Goal: Task Accomplishment & Management: Manage account settings

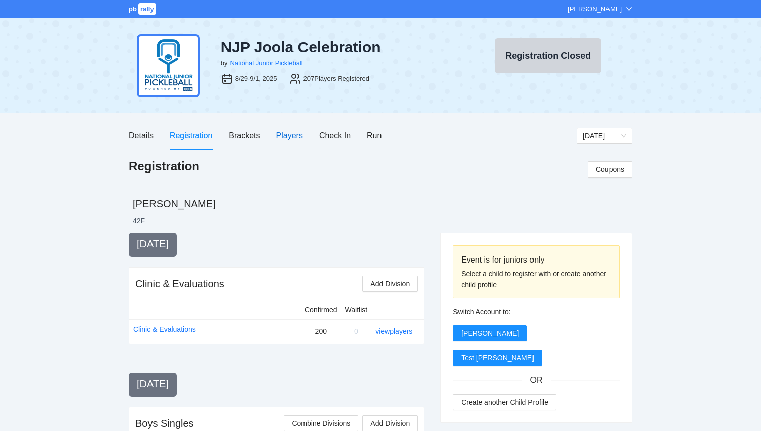
click at [292, 136] on div "Players" at bounding box center [289, 135] width 27 height 13
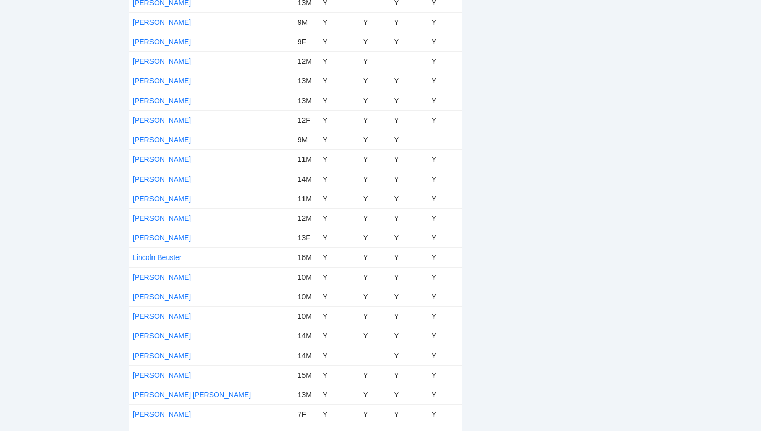
scroll to position [2616, 0]
click at [159, 104] on link "[PERSON_NAME]" at bounding box center [162, 102] width 58 height 8
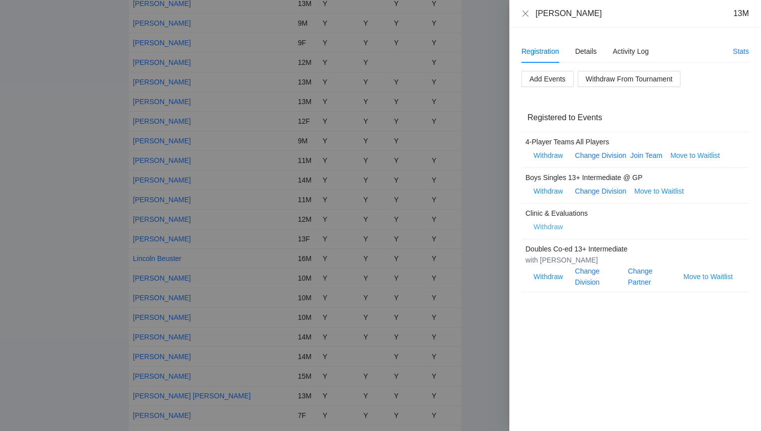
click at [550, 228] on span "Withdraw" at bounding box center [547, 226] width 29 height 11
click at [580, 198] on span "OK" at bounding box center [578, 195] width 10 height 11
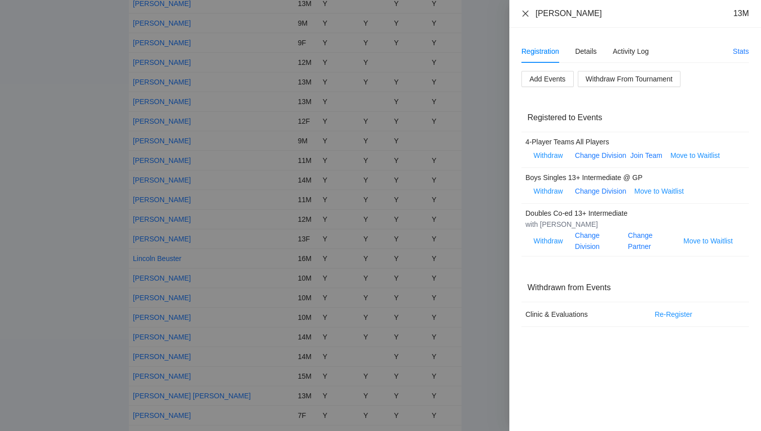
click at [526, 11] on icon "close" at bounding box center [525, 14] width 8 height 8
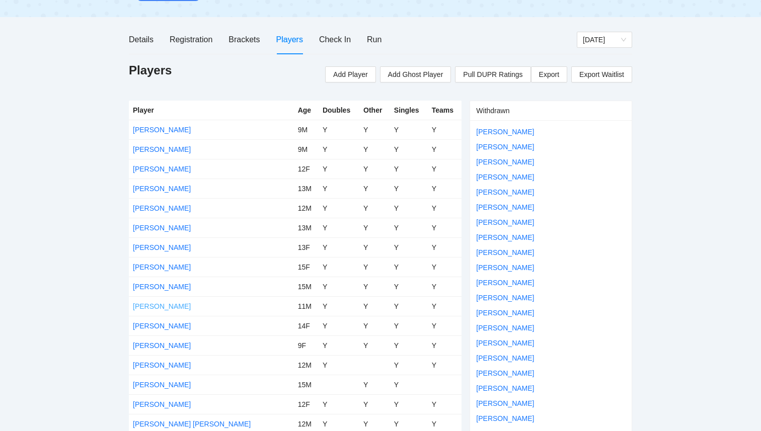
scroll to position [96, 0]
click at [154, 306] on link "[PERSON_NAME]" at bounding box center [162, 307] width 58 height 8
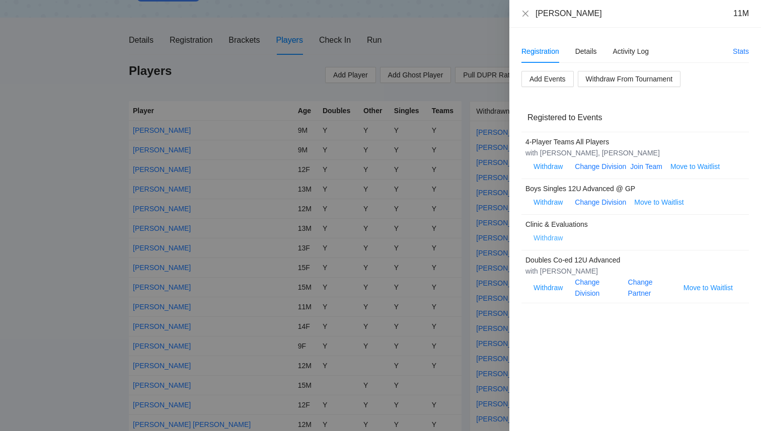
click at [550, 241] on span "Withdraw" at bounding box center [547, 237] width 29 height 11
click at [578, 206] on span "OK" at bounding box center [578, 206] width 10 height 11
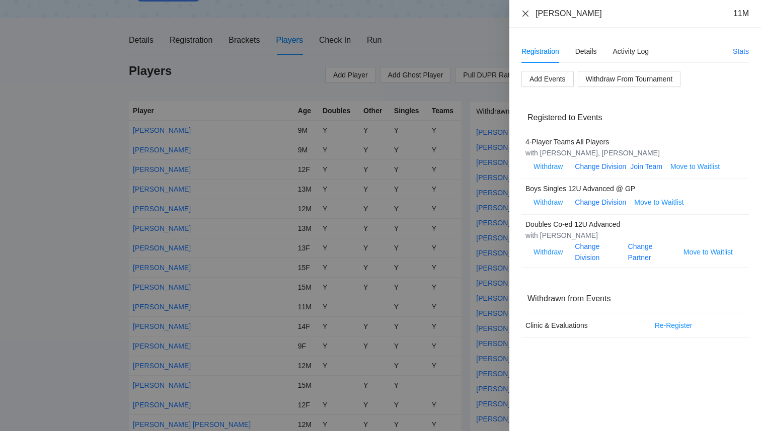
click at [528, 14] on icon "close" at bounding box center [525, 14] width 8 height 8
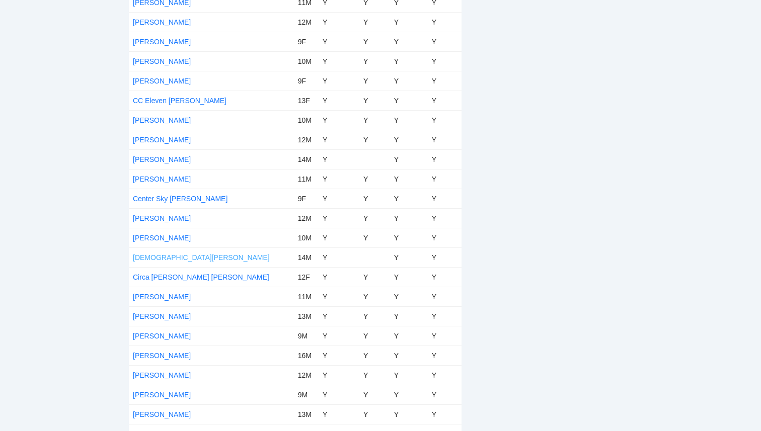
scroll to position [797, 0]
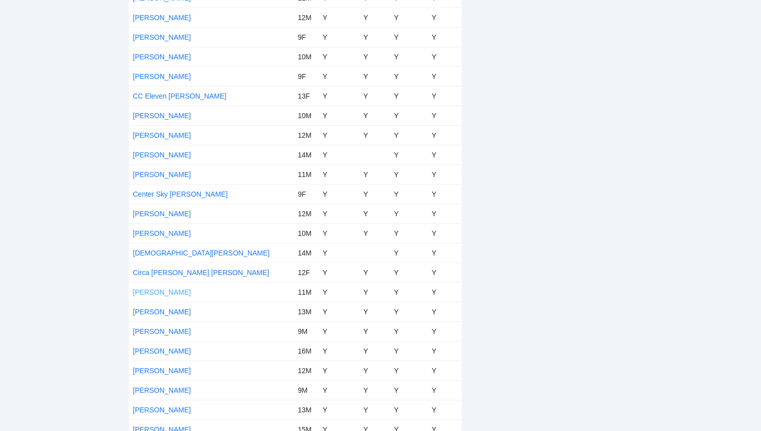
click at [167, 288] on link "[PERSON_NAME]" at bounding box center [162, 292] width 58 height 8
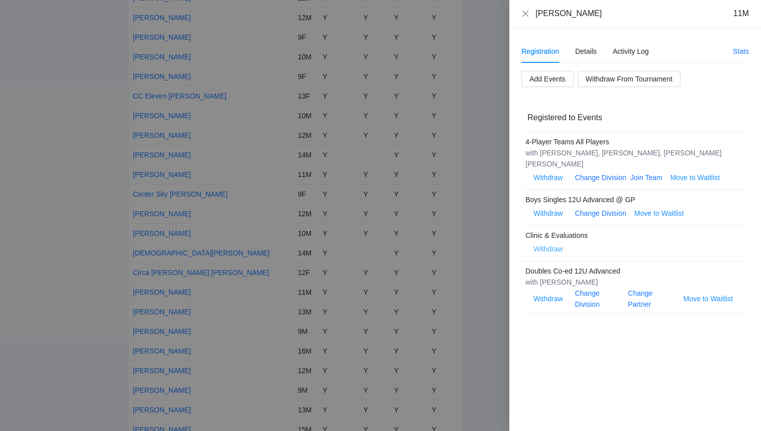
click at [548, 243] on span "Withdraw" at bounding box center [547, 248] width 29 height 11
click at [577, 210] on span "OK" at bounding box center [578, 206] width 10 height 11
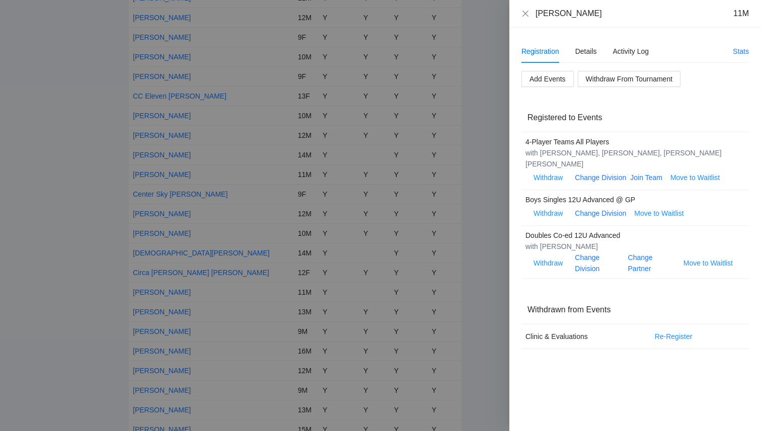
click at [523, 18] on div "Cohen Clarke 11M" at bounding box center [634, 13] width 227 height 11
click at [525, 15] on icon "close" at bounding box center [525, 14] width 8 height 8
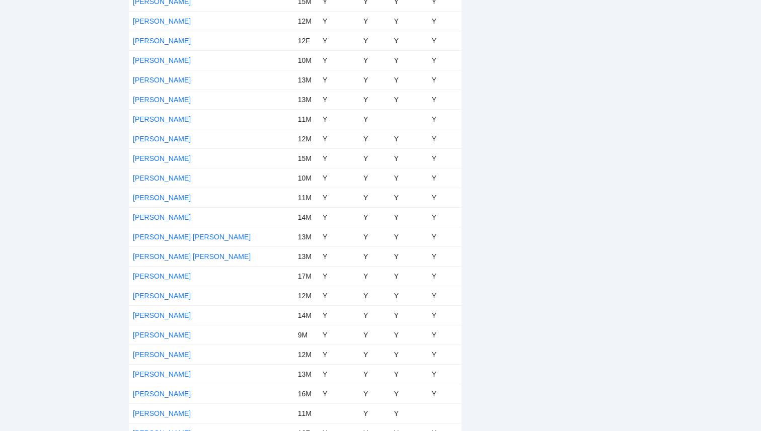
scroll to position [2001, 0]
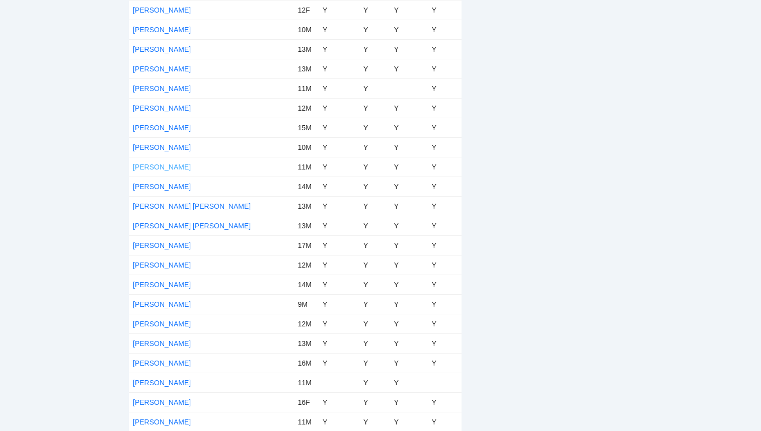
click at [181, 167] on link "[PERSON_NAME]" at bounding box center [162, 167] width 58 height 8
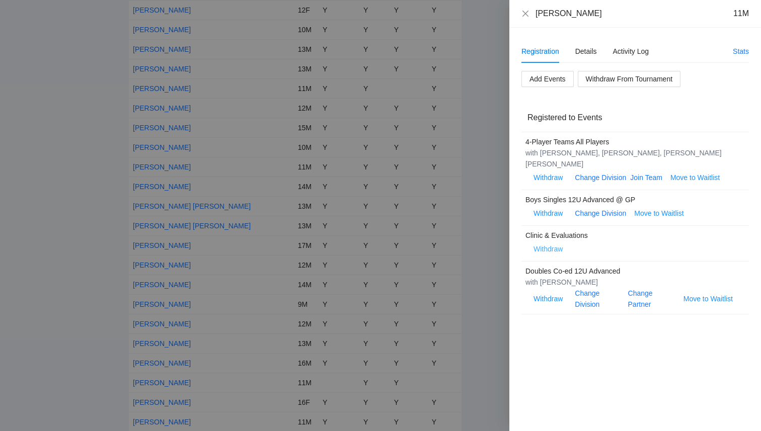
click at [552, 243] on span "Withdraw" at bounding box center [547, 248] width 29 height 11
click at [576, 206] on span "OK" at bounding box center [578, 206] width 10 height 11
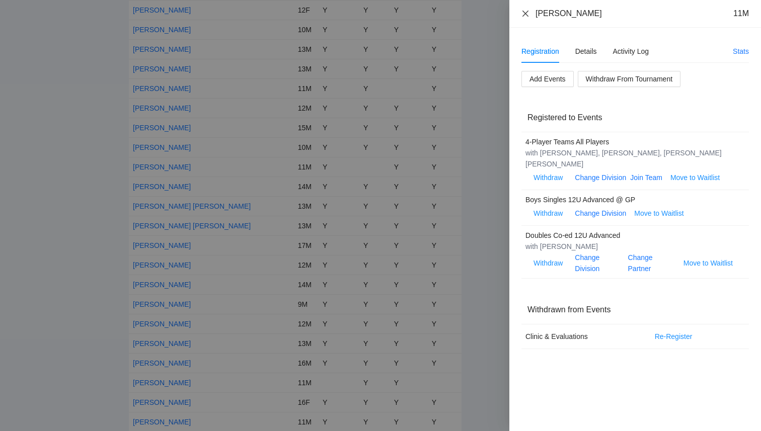
click at [526, 14] on icon "close" at bounding box center [525, 13] width 6 height 6
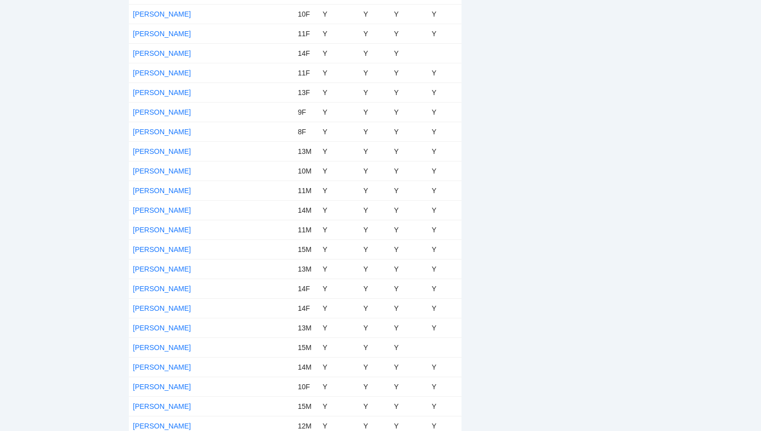
scroll to position [1565, 0]
click at [164, 114] on link "[PERSON_NAME]" at bounding box center [162, 113] width 58 height 8
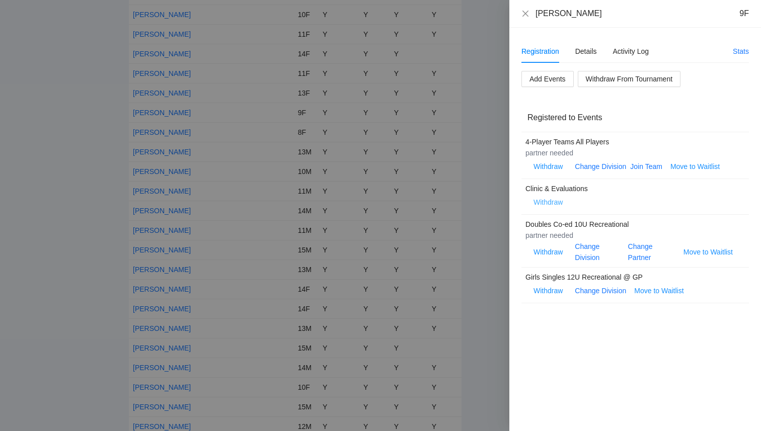
click at [552, 203] on span "Withdraw" at bounding box center [547, 202] width 29 height 11
click at [578, 172] on span "OK" at bounding box center [578, 170] width 10 height 11
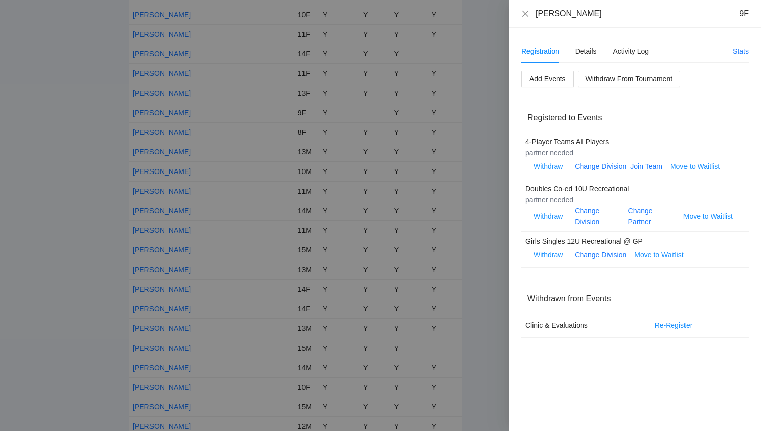
click at [109, 239] on div at bounding box center [380, 215] width 761 height 431
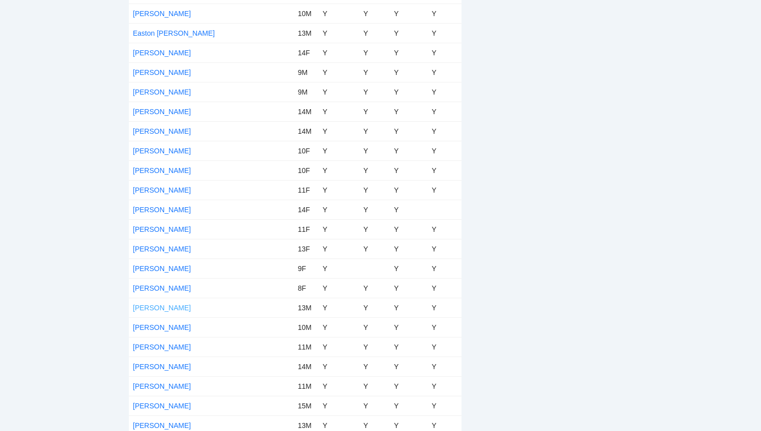
scroll to position [1407, 0]
click at [149, 56] on link "[PERSON_NAME]" at bounding box center [162, 54] width 58 height 8
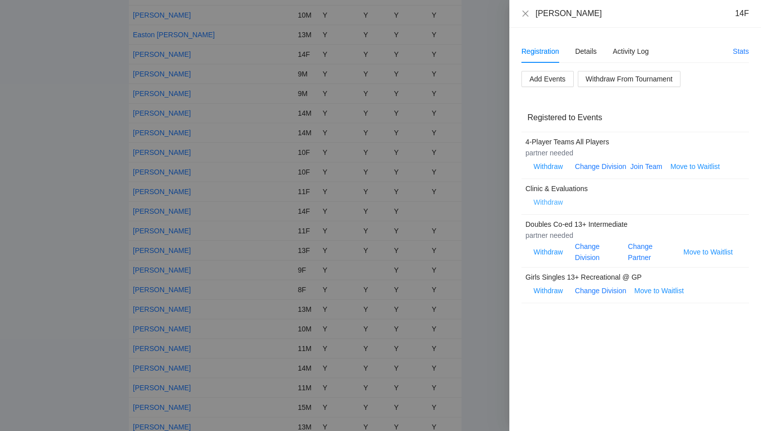
click at [552, 203] on span "Withdraw" at bounding box center [547, 202] width 29 height 11
click at [577, 172] on span "OK" at bounding box center [578, 170] width 10 height 11
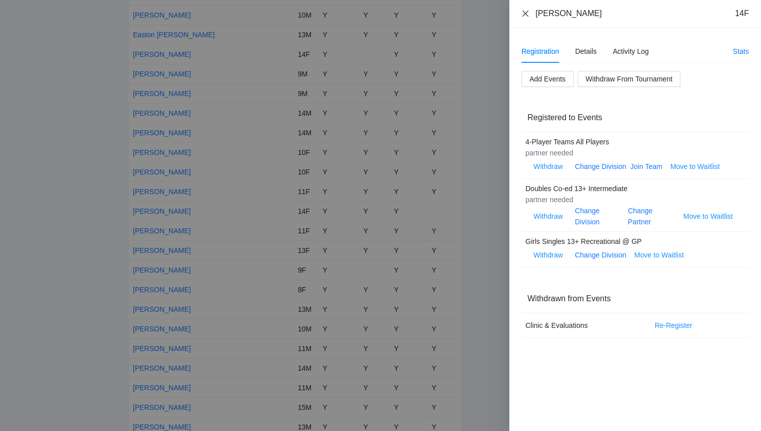
click at [525, 16] on icon "close" at bounding box center [525, 14] width 8 height 8
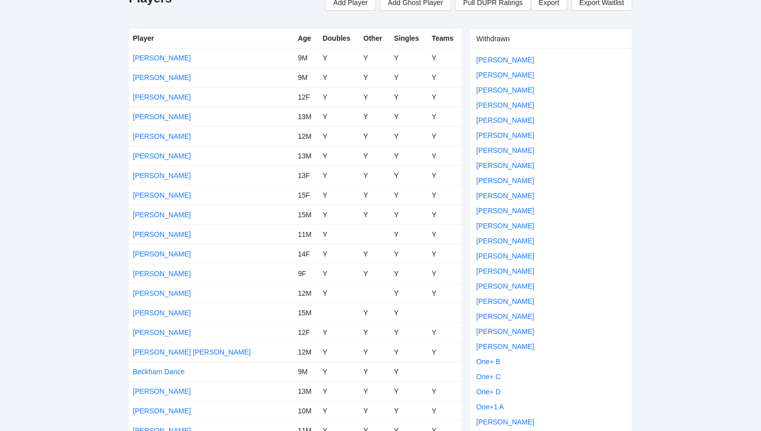
scroll to position [0, 0]
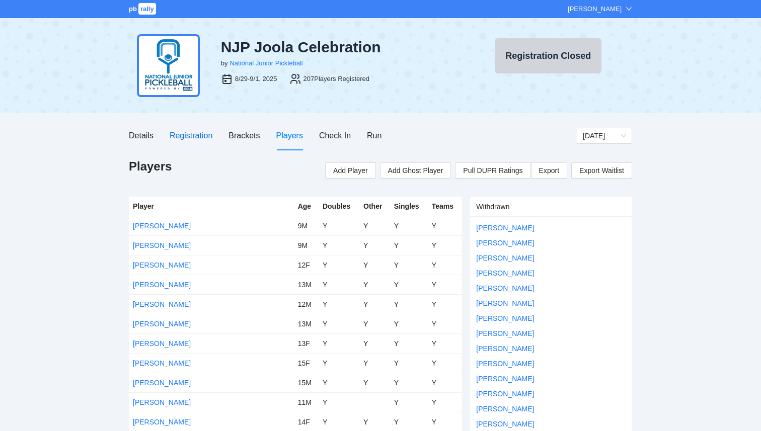
click at [187, 133] on div "Registration" at bounding box center [191, 135] width 43 height 13
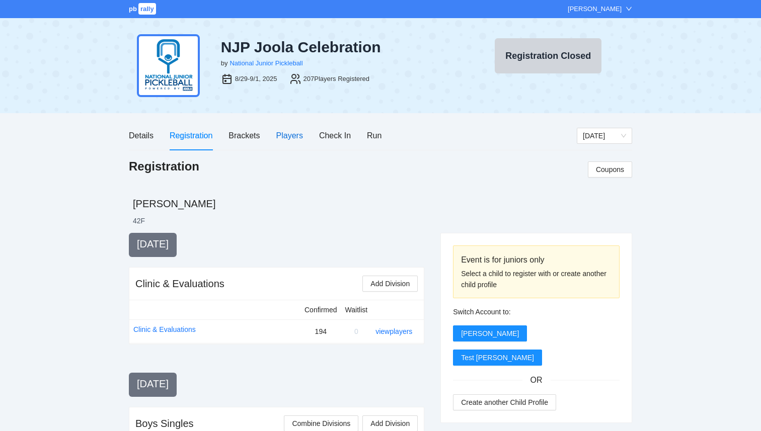
click at [298, 138] on div "Players" at bounding box center [289, 135] width 27 height 13
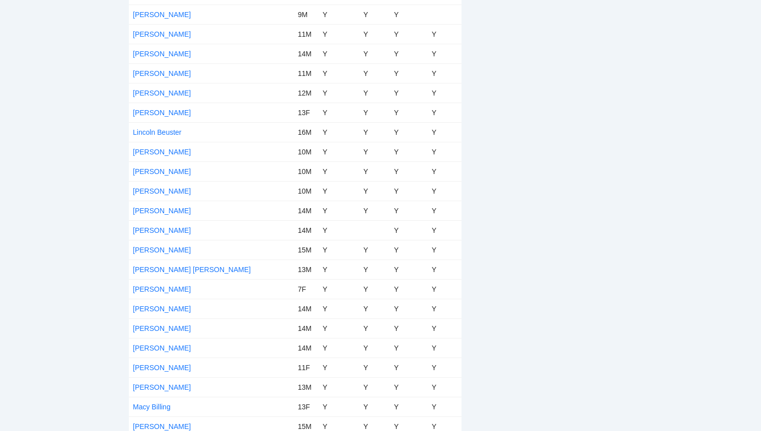
scroll to position [2738, 0]
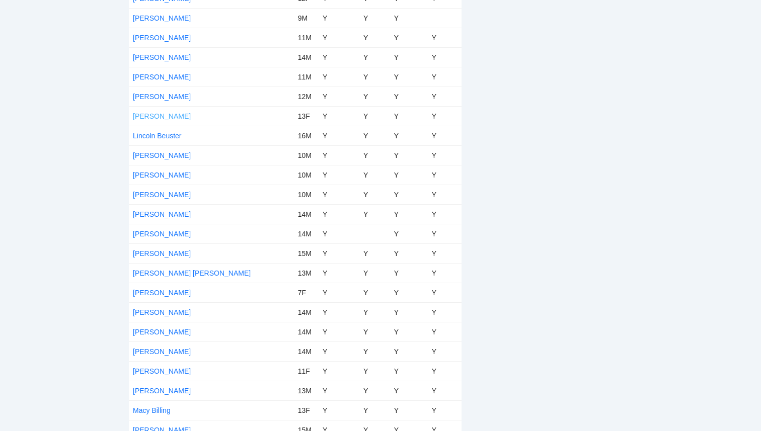
click at [169, 117] on link "[PERSON_NAME]" at bounding box center [162, 116] width 58 height 8
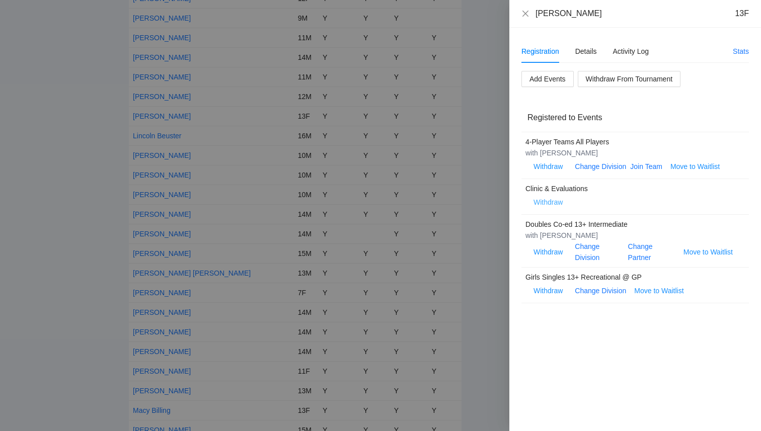
click at [546, 201] on span "Withdraw" at bounding box center [547, 202] width 29 height 11
click at [578, 170] on span "OK" at bounding box center [578, 170] width 10 height 11
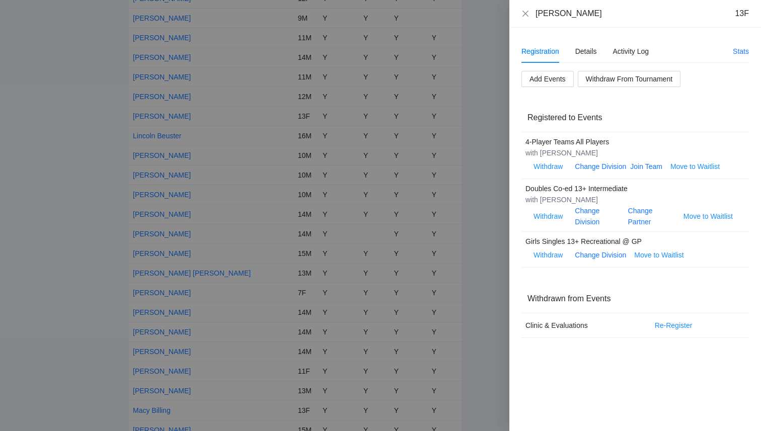
click at [529, 13] on div "Lily Loughridge 13F" at bounding box center [634, 13] width 227 height 11
click at [525, 14] on icon "close" at bounding box center [525, 13] width 6 height 6
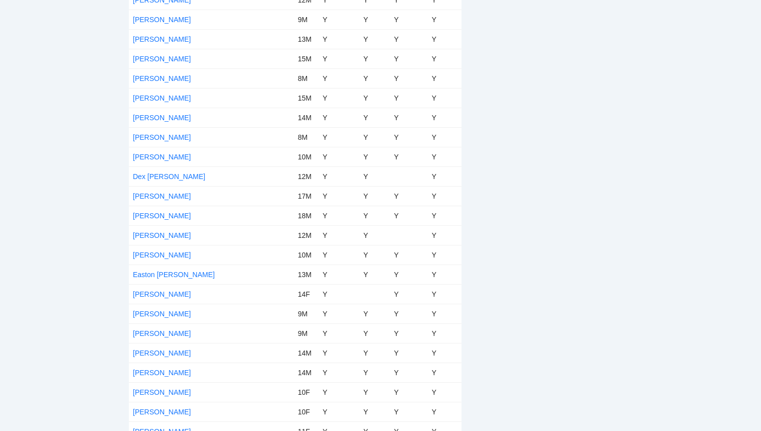
scroll to position [1658, 0]
click at [191, 216] on link "[PERSON_NAME]" at bounding box center [162, 216] width 58 height 8
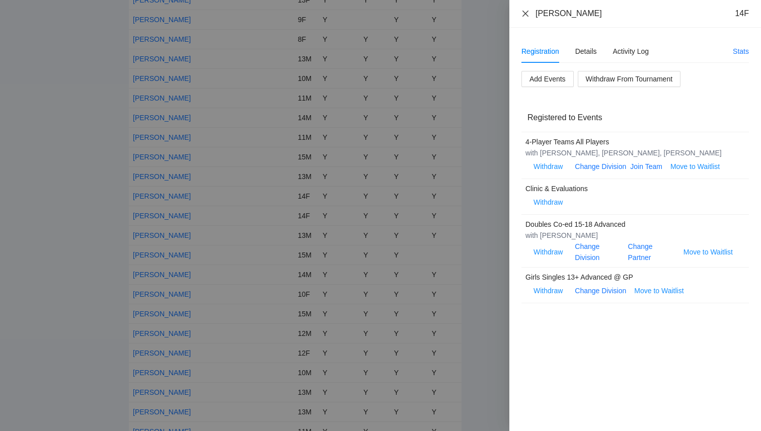
click at [527, 13] on icon "close" at bounding box center [525, 14] width 8 height 8
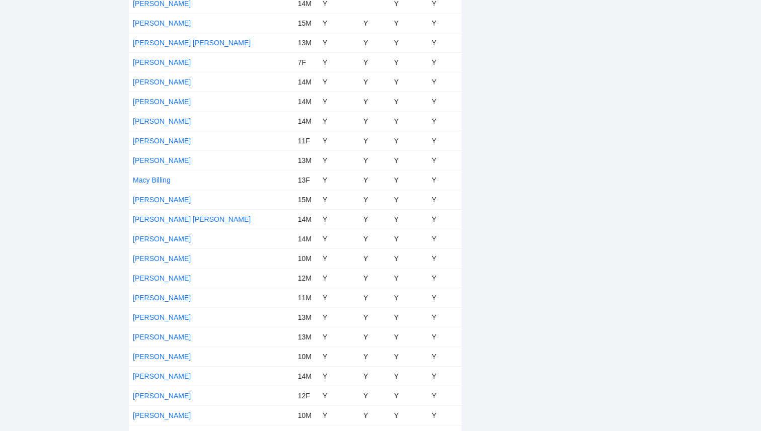
scroll to position [3032, 0]
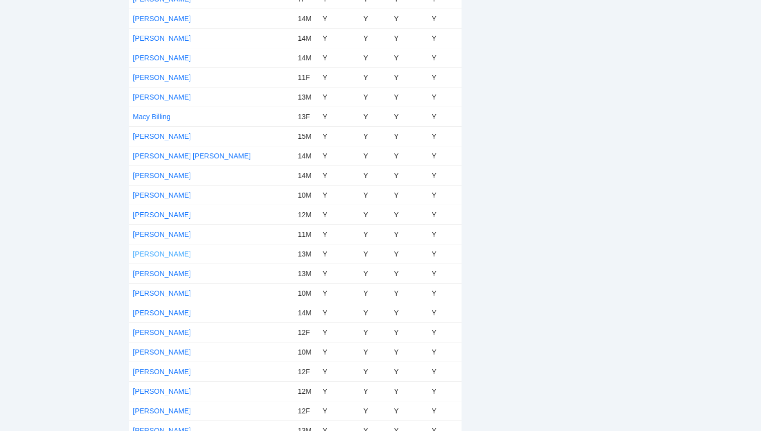
click at [184, 255] on link "[PERSON_NAME]" at bounding box center [162, 254] width 58 height 8
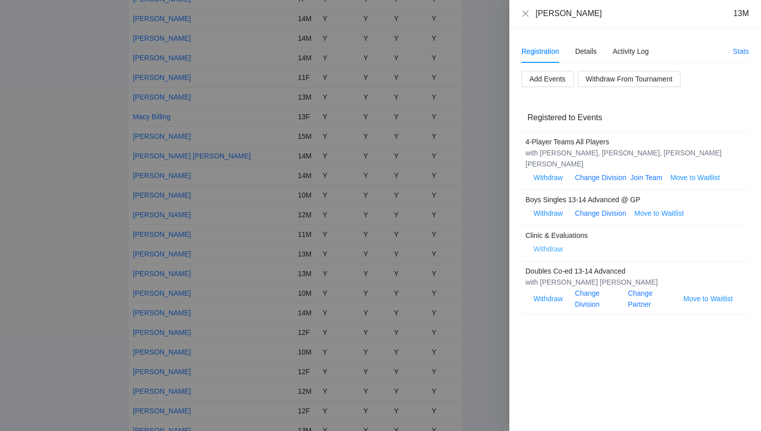
click at [546, 243] on span "Withdraw" at bounding box center [547, 248] width 29 height 11
click at [579, 209] on span "OK" at bounding box center [578, 206] width 10 height 11
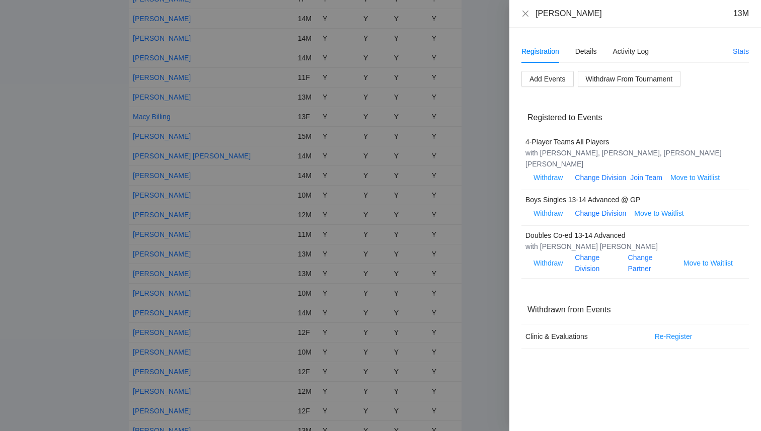
click at [101, 290] on div at bounding box center [380, 215] width 761 height 431
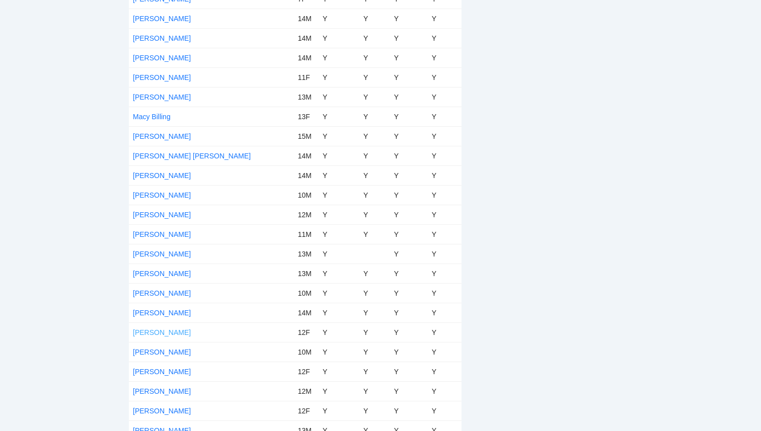
click at [170, 329] on link "[PERSON_NAME]" at bounding box center [162, 332] width 58 height 8
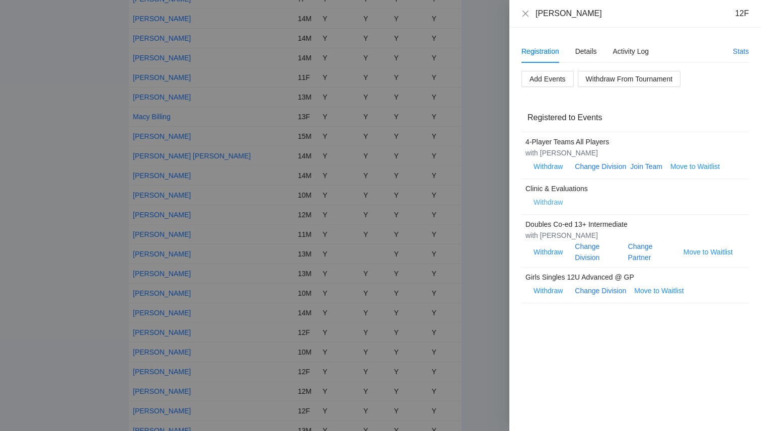
click at [547, 197] on span "Withdraw" at bounding box center [547, 202] width 29 height 11
click at [582, 172] on span "OK" at bounding box center [578, 170] width 10 height 11
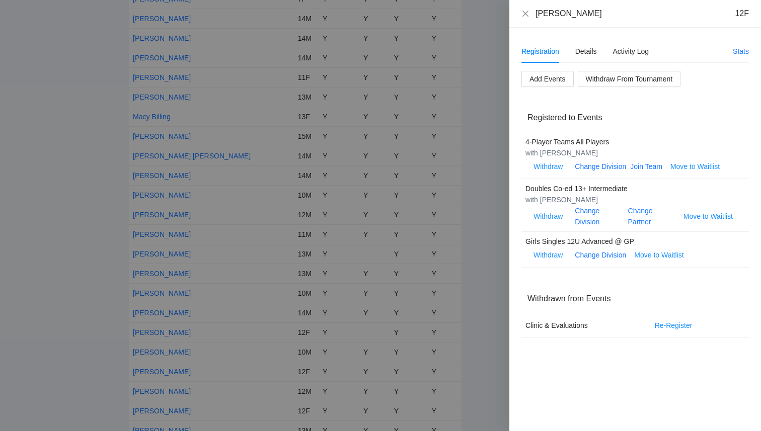
click at [104, 307] on div at bounding box center [380, 215] width 761 height 431
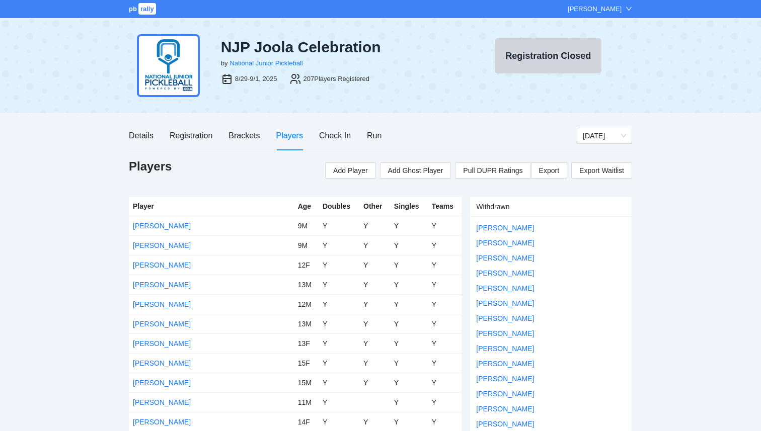
scroll to position [1167, 0]
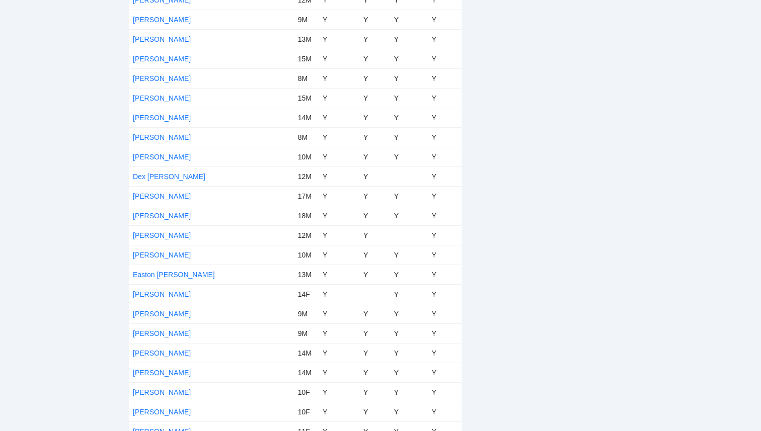
click at [149, 211] on td "[PERSON_NAME]" at bounding box center [211, 216] width 165 height 20
click at [149, 212] on link "[PERSON_NAME]" at bounding box center [162, 216] width 58 height 8
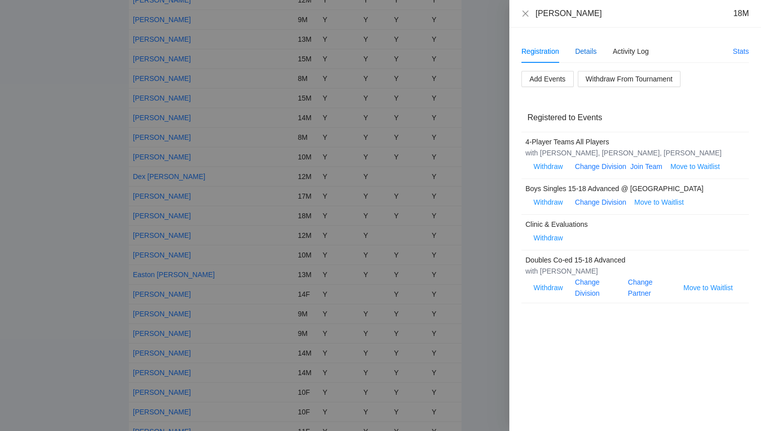
click at [591, 50] on div "Details" at bounding box center [586, 51] width 22 height 11
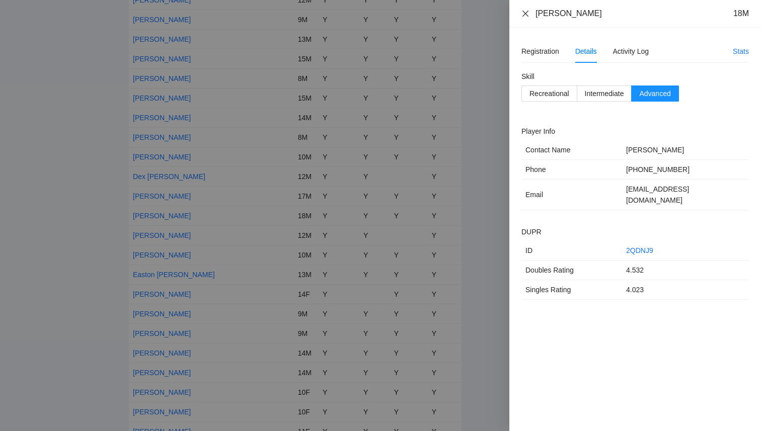
click at [525, 15] on icon "close" at bounding box center [525, 14] width 8 height 8
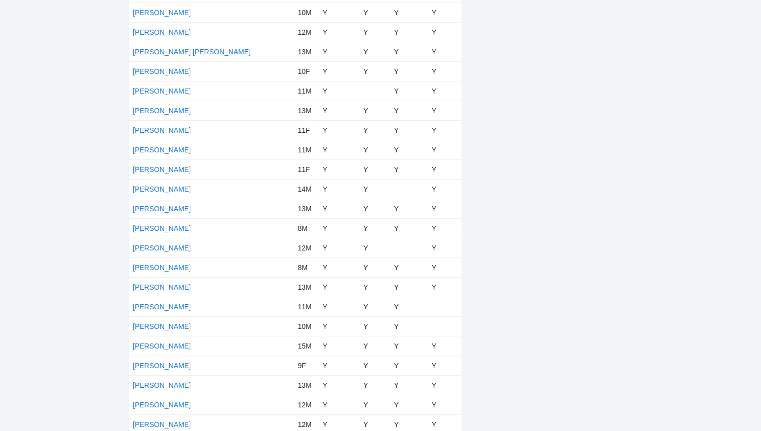
scroll to position [3787, 0]
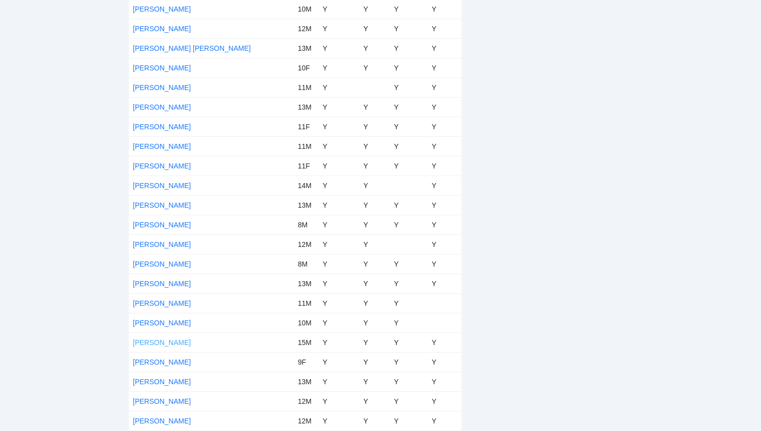
click at [161, 341] on link "[PERSON_NAME]" at bounding box center [162, 343] width 58 height 8
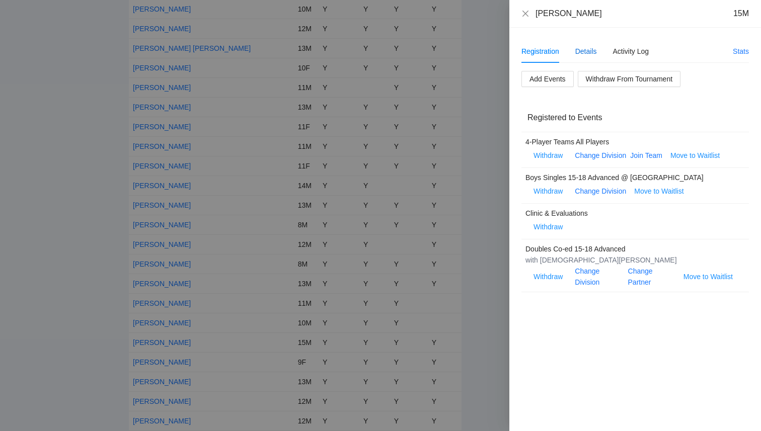
click at [580, 47] on div "Details" at bounding box center [586, 51] width 22 height 11
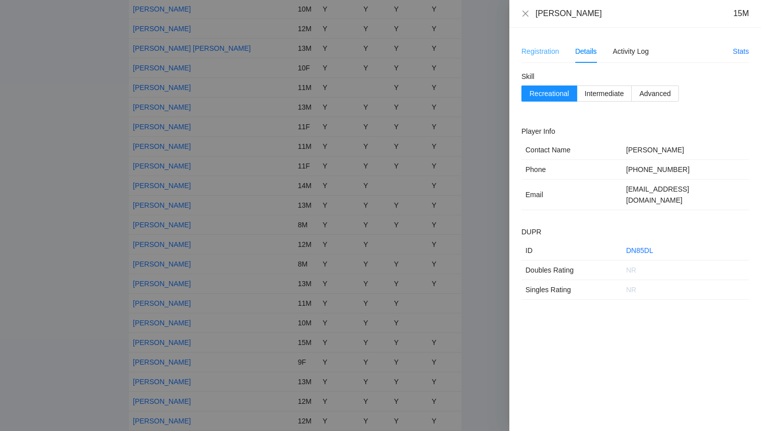
click at [540, 45] on div "Registration" at bounding box center [540, 51] width 38 height 23
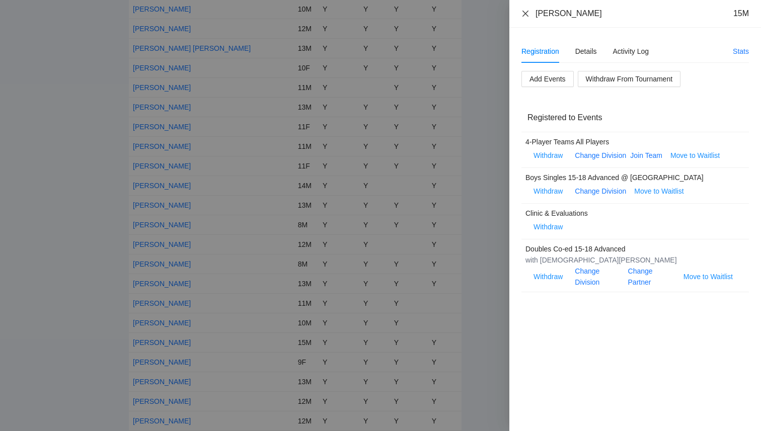
click at [528, 17] on icon "close" at bounding box center [525, 14] width 8 height 8
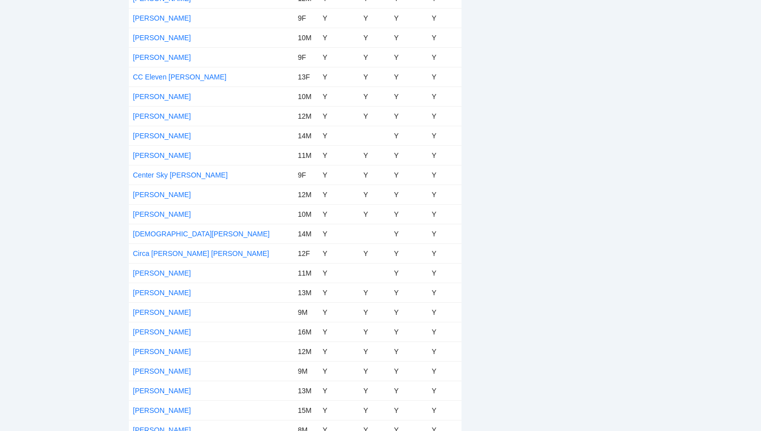
scroll to position [812, 0]
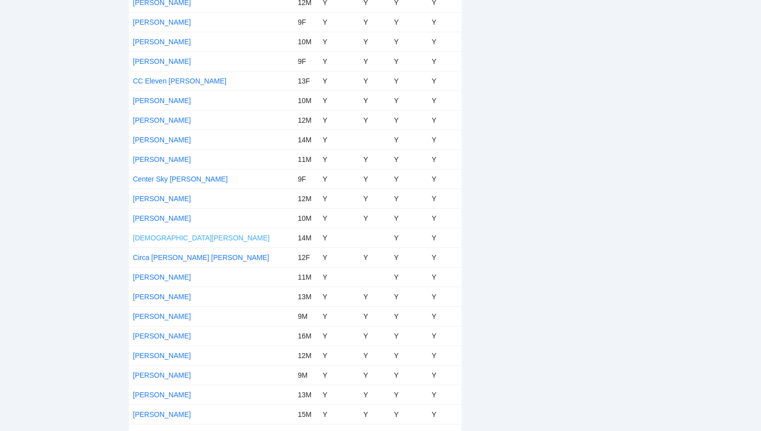
click at [179, 238] on link "[DEMOGRAPHIC_DATA][PERSON_NAME]" at bounding box center [201, 238] width 137 height 8
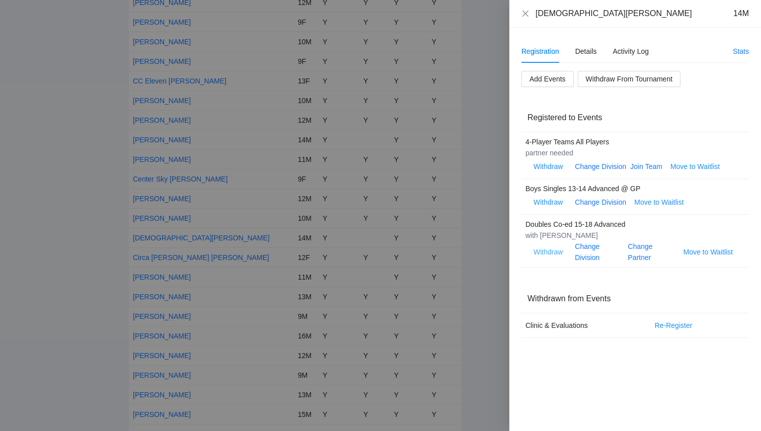
click at [553, 251] on span "Withdraw" at bounding box center [547, 251] width 29 height 11
click at [580, 220] on span "OK" at bounding box center [578, 221] width 10 height 11
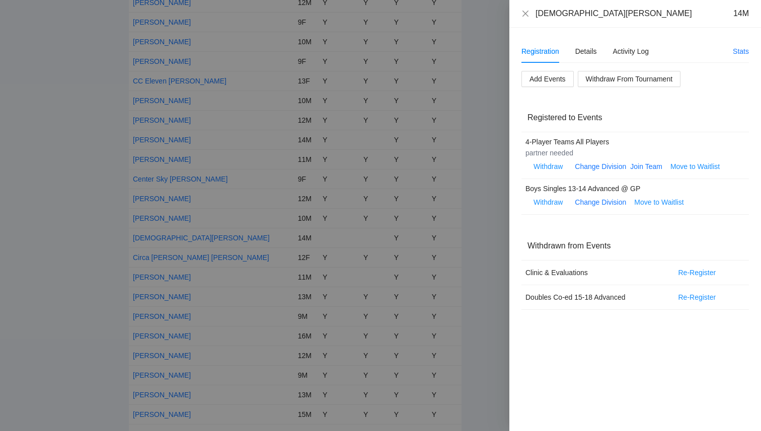
click at [480, 266] on div at bounding box center [380, 215] width 761 height 431
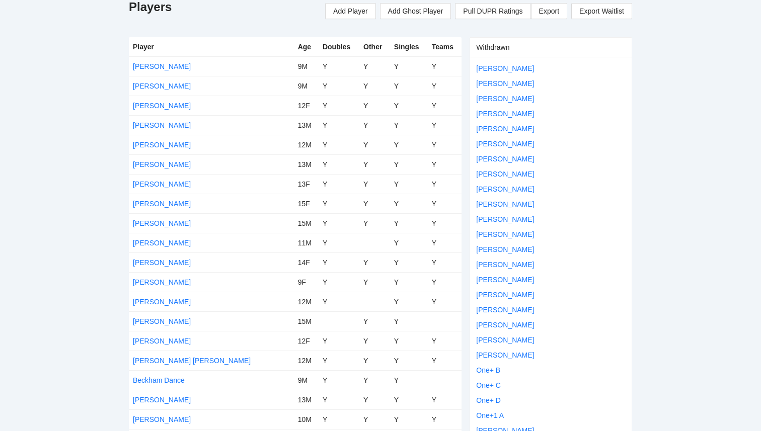
scroll to position [0, 0]
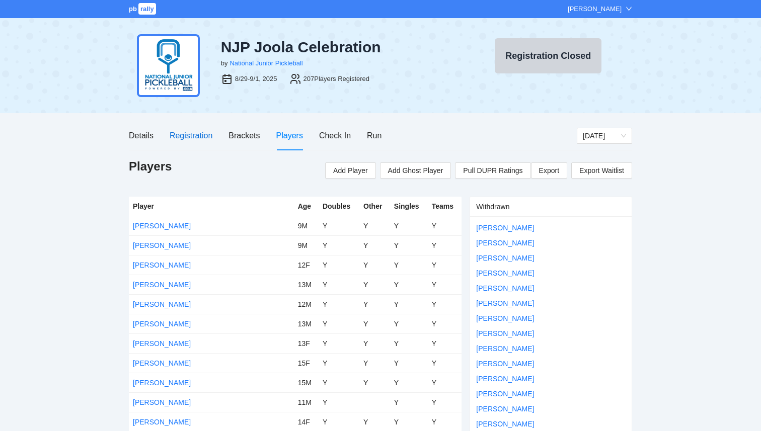
click at [184, 132] on div "Registration" at bounding box center [191, 135] width 43 height 13
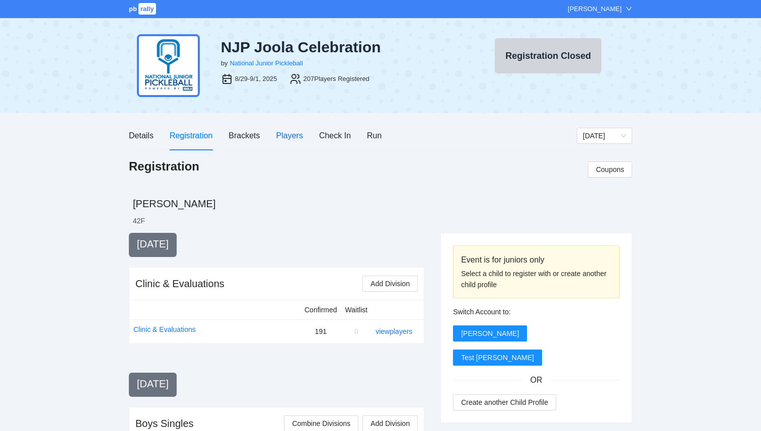
click at [289, 134] on div "Players" at bounding box center [289, 135] width 27 height 13
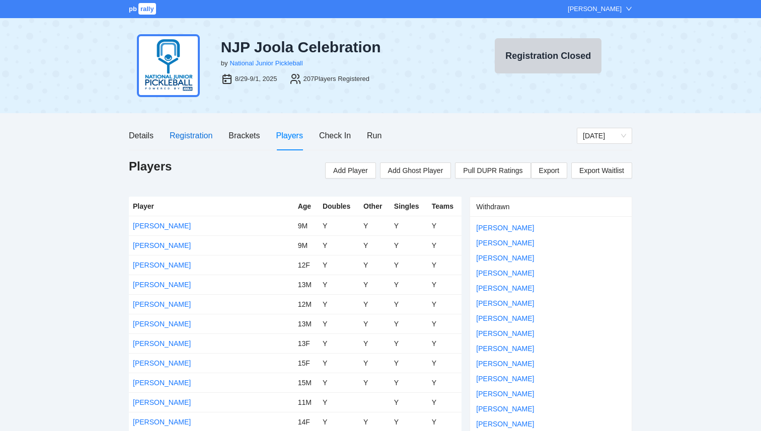
click at [188, 138] on div "Registration" at bounding box center [191, 135] width 43 height 13
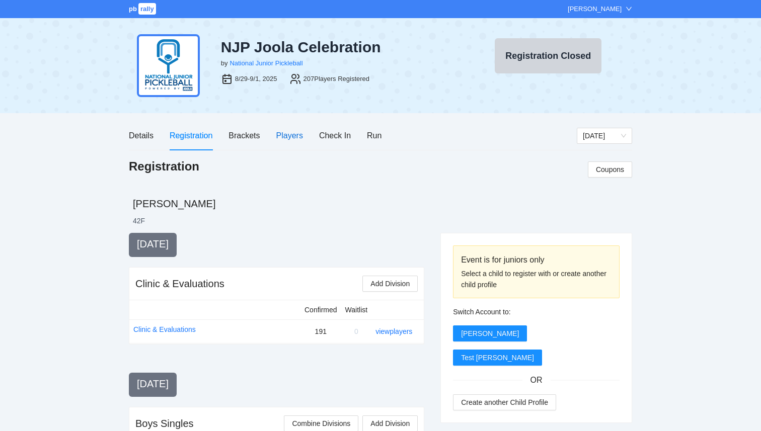
click at [284, 139] on div "Players" at bounding box center [289, 135] width 27 height 13
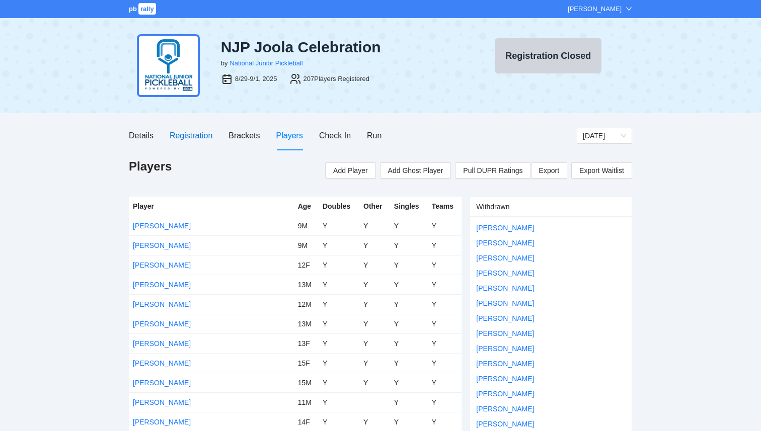
click at [199, 136] on div "Registration" at bounding box center [191, 135] width 43 height 13
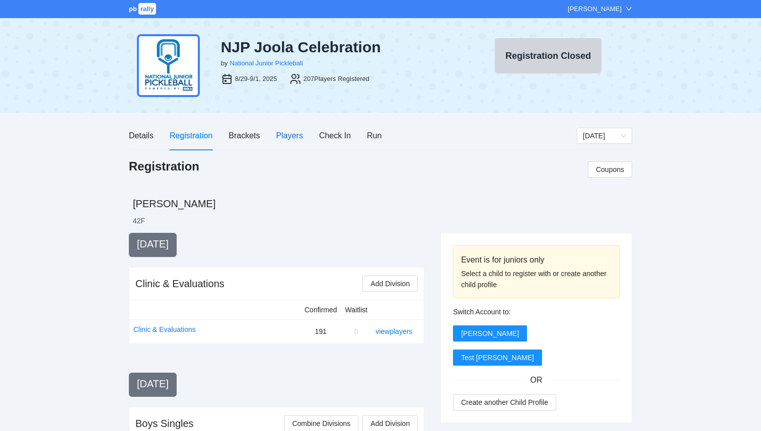
click at [290, 134] on div "Players" at bounding box center [289, 135] width 27 height 13
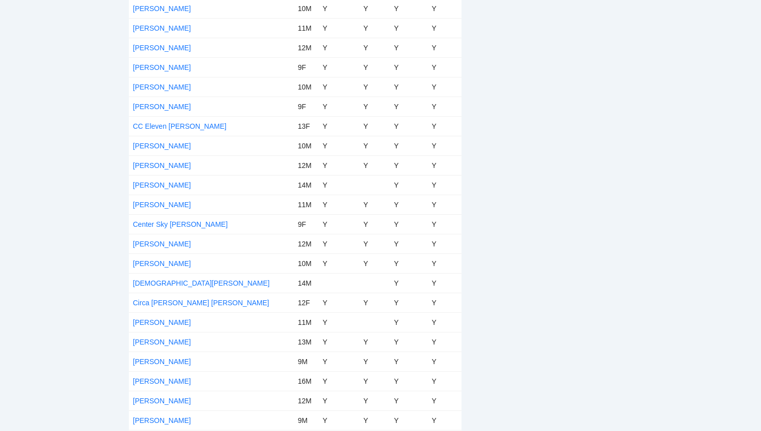
scroll to position [780, 0]
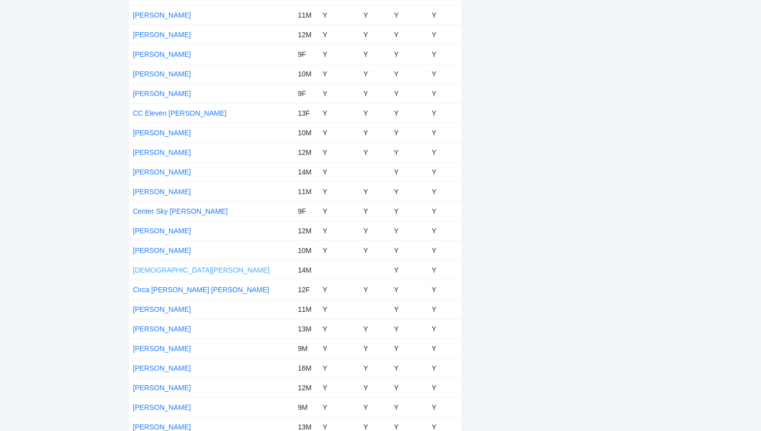
click at [186, 270] on link "[DEMOGRAPHIC_DATA][PERSON_NAME]" at bounding box center [201, 270] width 137 height 8
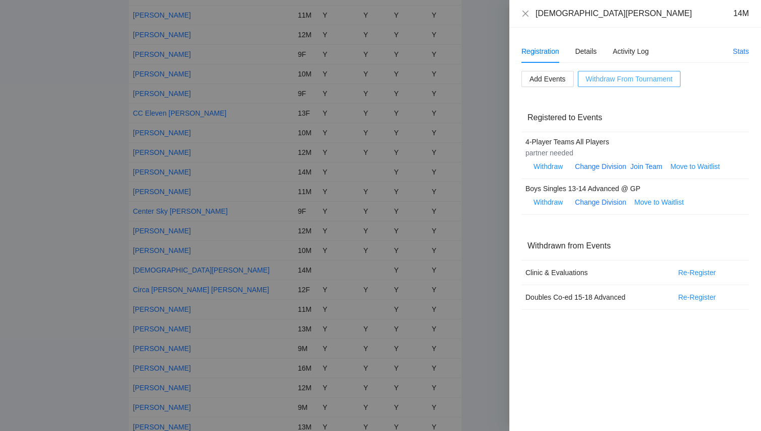
click at [615, 78] on span "Withdraw From Tournament" at bounding box center [628, 78] width 87 height 11
click at [650, 46] on span "OK" at bounding box center [647, 47] width 10 height 11
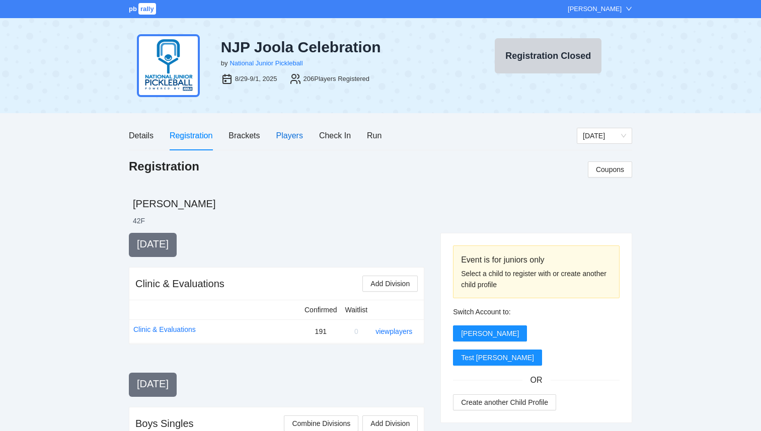
click at [293, 137] on div "Players" at bounding box center [289, 135] width 27 height 13
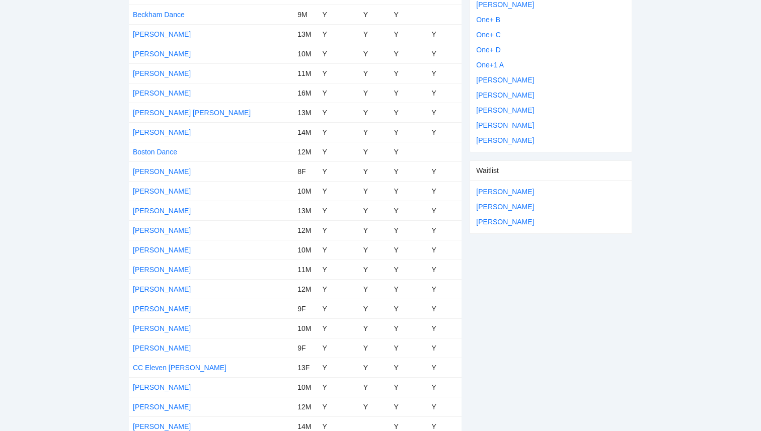
scroll to position [532, 0]
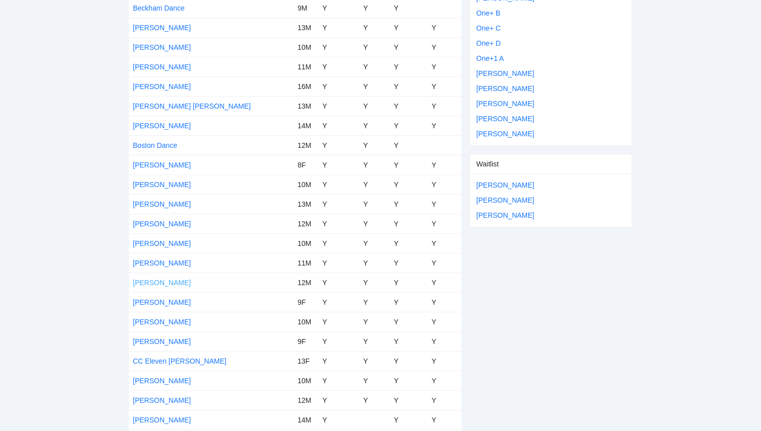
click at [162, 283] on link "[PERSON_NAME]" at bounding box center [162, 283] width 58 height 8
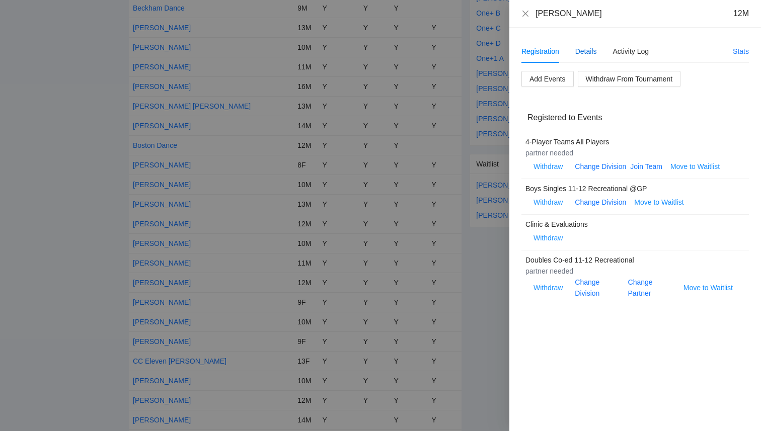
click at [583, 49] on div "Details" at bounding box center [586, 51] width 22 height 11
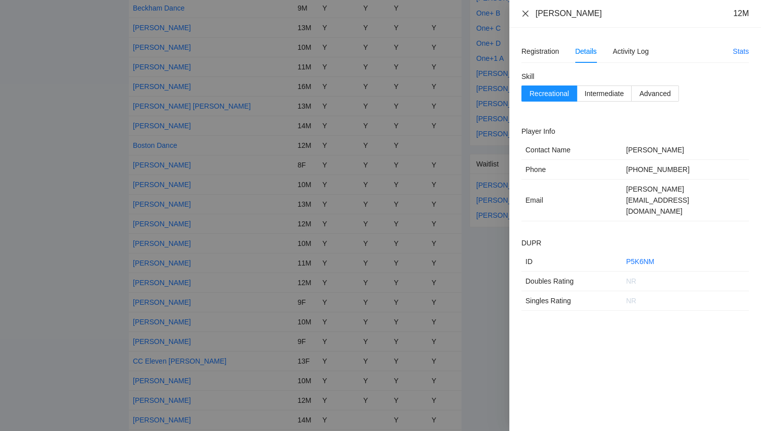
click at [522, 14] on icon "close" at bounding box center [525, 14] width 8 height 8
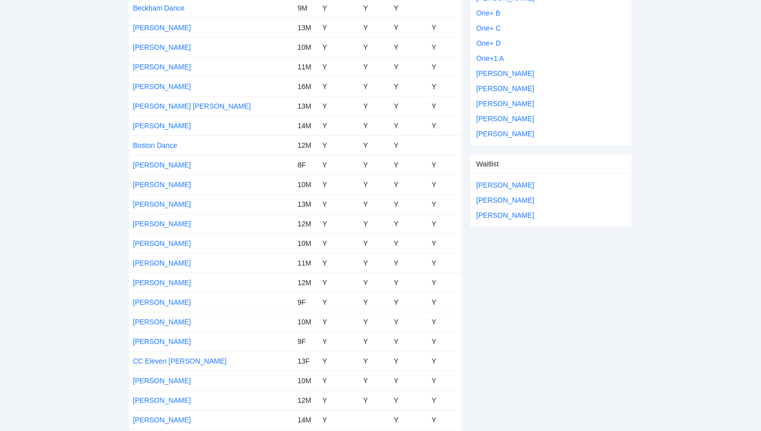
scroll to position [0, 0]
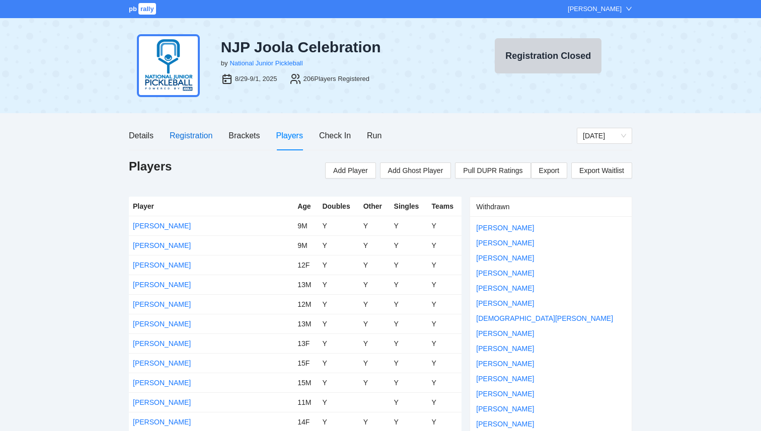
click at [196, 134] on div "Registration" at bounding box center [191, 135] width 43 height 13
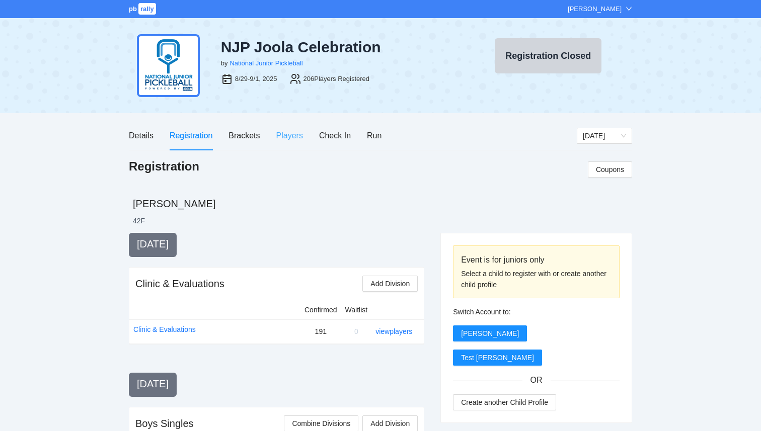
click at [290, 145] on div "Players" at bounding box center [289, 135] width 27 height 29
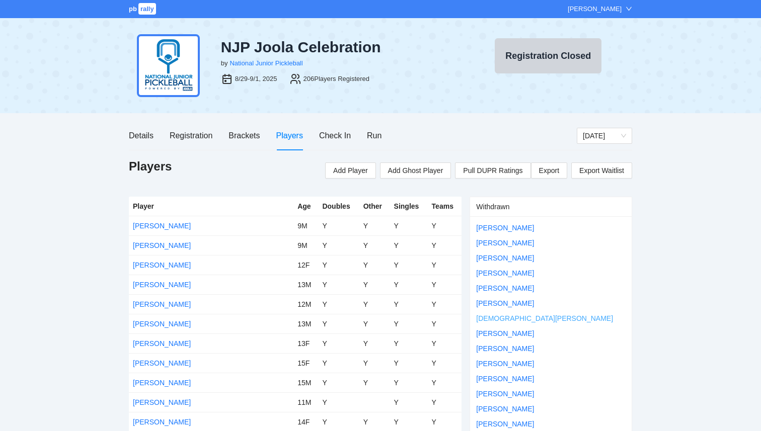
click at [506, 317] on link "[DEMOGRAPHIC_DATA][PERSON_NAME]" at bounding box center [544, 318] width 137 height 8
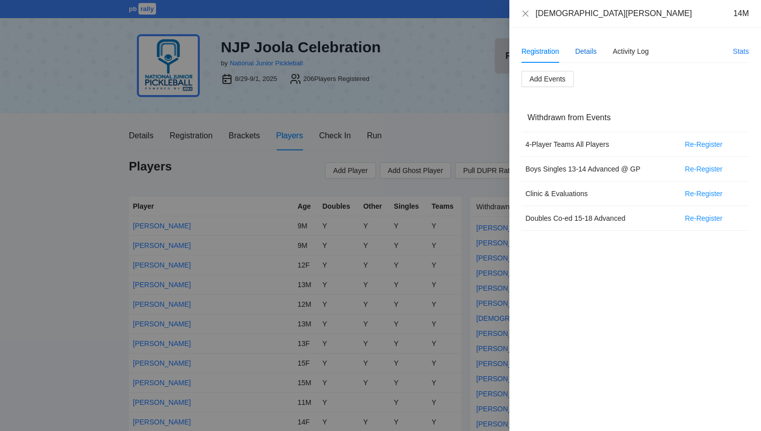
click at [593, 47] on div "Details" at bounding box center [586, 51] width 22 height 11
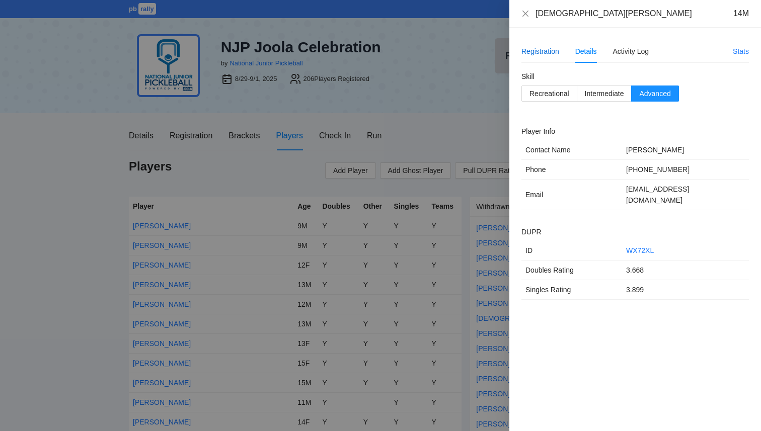
click at [548, 51] on div "Registration" at bounding box center [540, 51] width 38 height 11
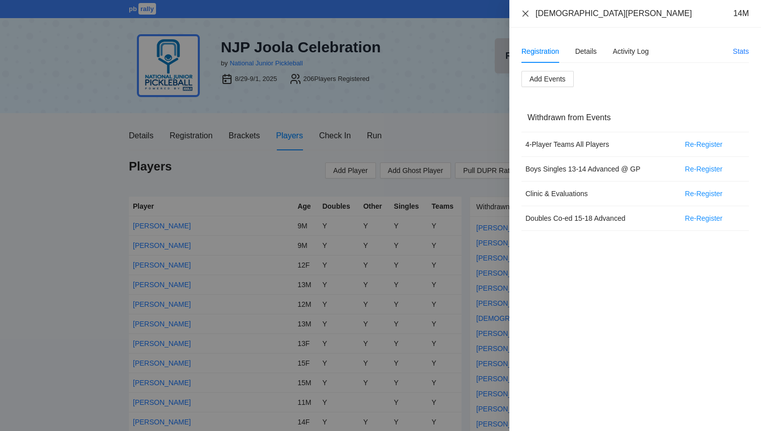
click at [523, 12] on icon "close" at bounding box center [525, 14] width 8 height 8
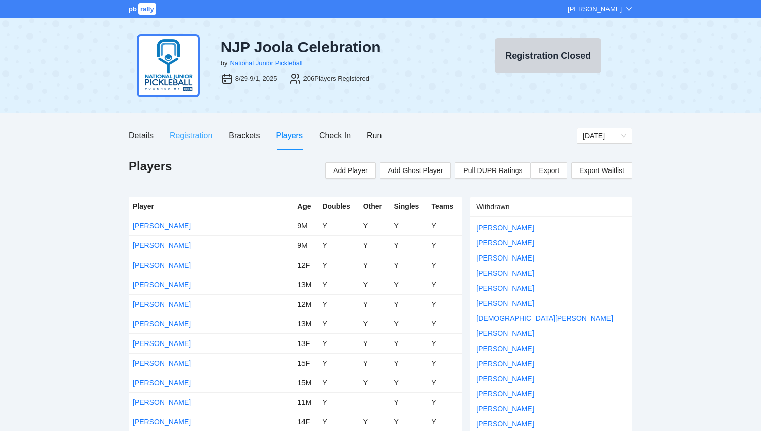
click at [196, 127] on div "Registration" at bounding box center [191, 135] width 43 height 29
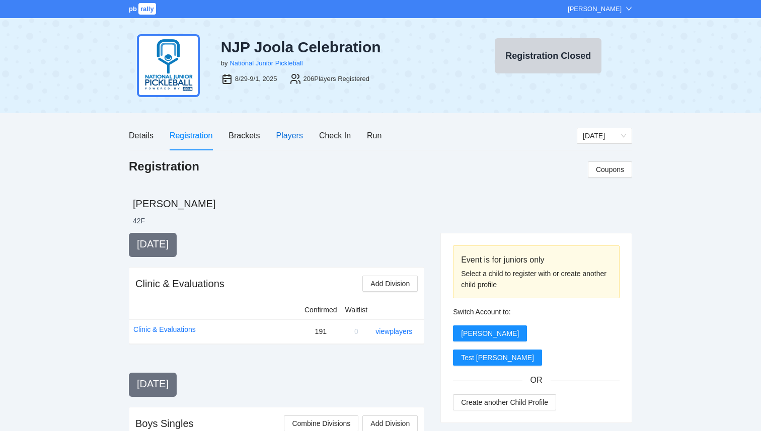
click at [288, 140] on div "Players" at bounding box center [289, 135] width 27 height 13
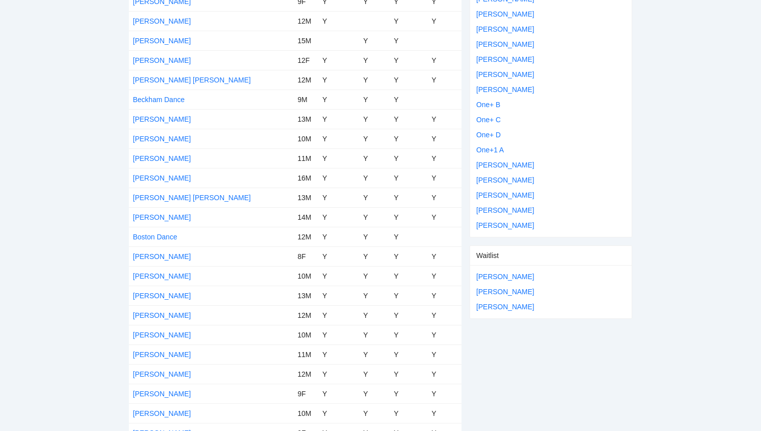
scroll to position [444, 0]
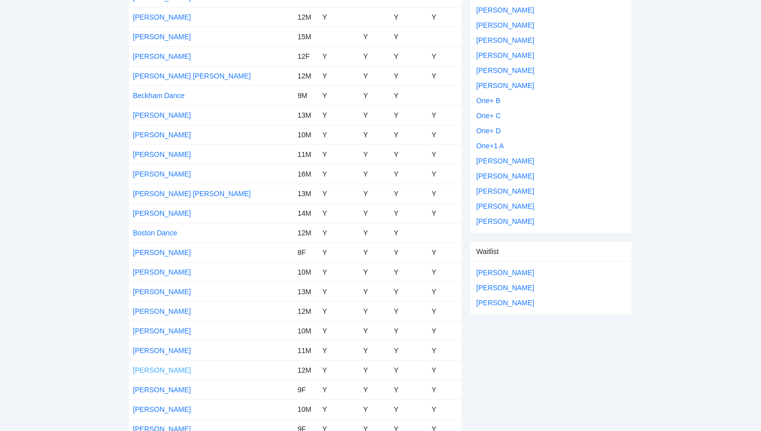
click at [157, 369] on link "[PERSON_NAME]" at bounding box center [162, 370] width 58 height 8
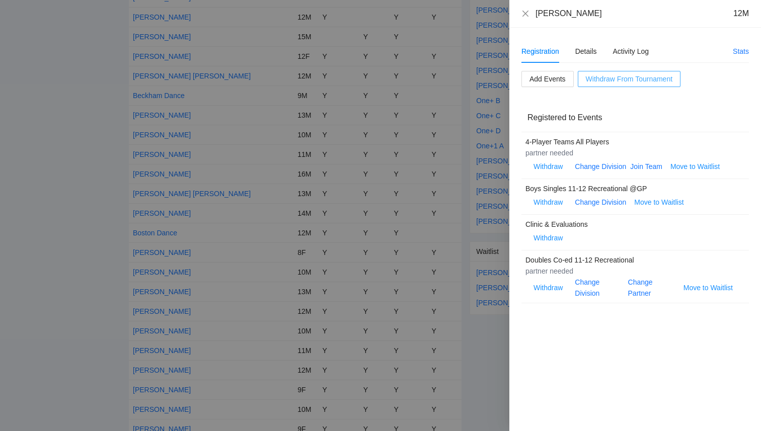
click at [606, 77] on span "Withdraw From Tournament" at bounding box center [628, 78] width 87 height 11
click at [645, 46] on span "OK" at bounding box center [647, 47] width 10 height 11
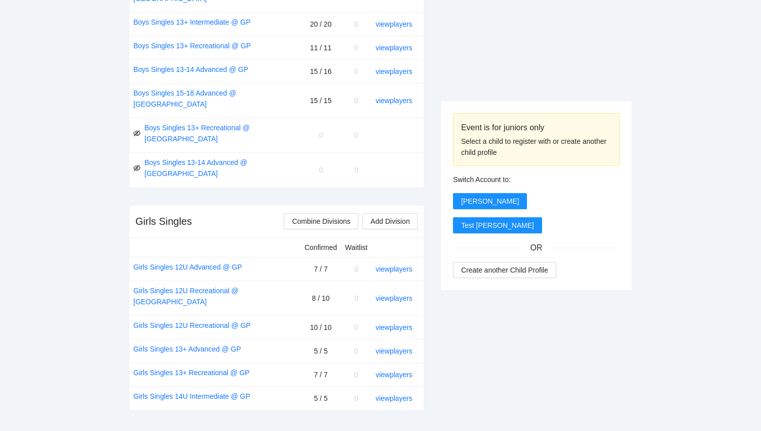
scroll to position [490, 0]
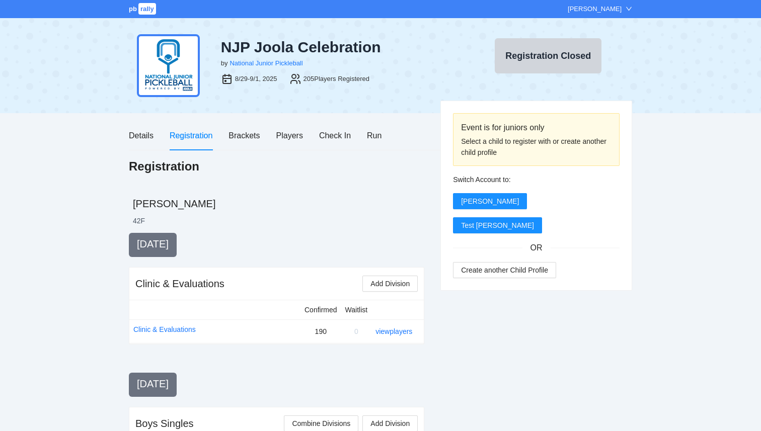
scroll to position [490, 0]
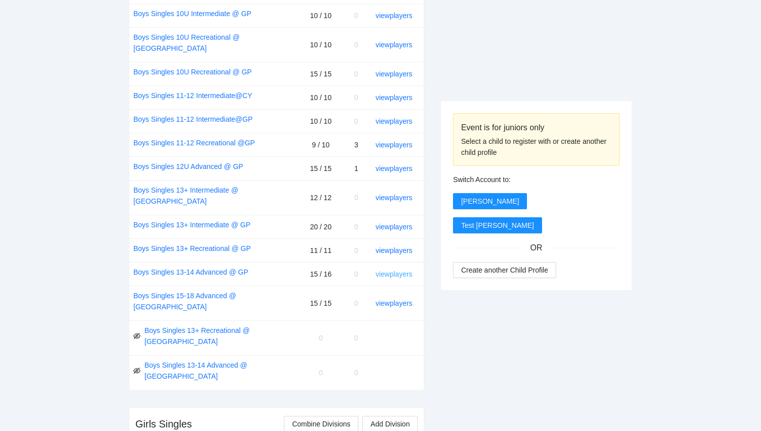
click at [406, 270] on link "view players" at bounding box center [393, 274] width 37 height 8
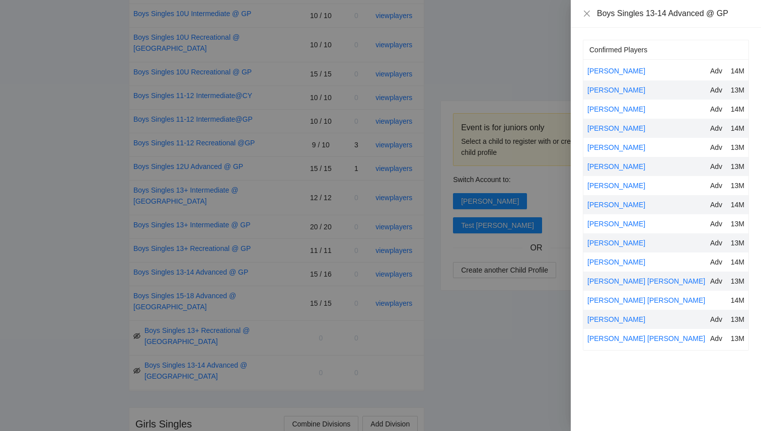
click at [532, 68] on div at bounding box center [380, 215] width 761 height 431
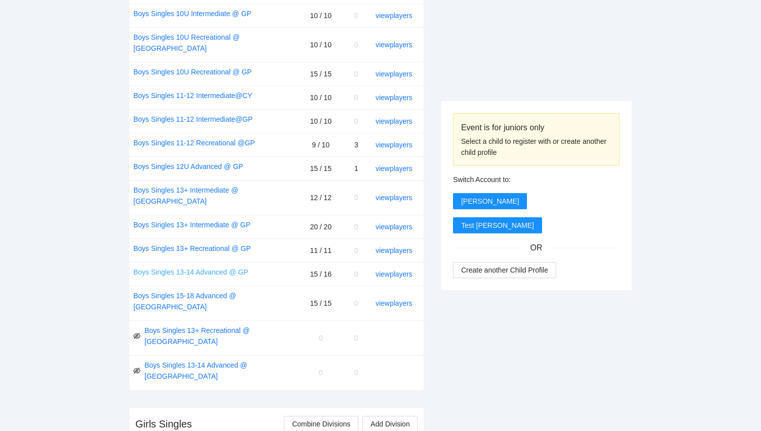
click at [235, 267] on link "Boys Singles 13-14 Advanced @ GP" at bounding box center [190, 272] width 115 height 11
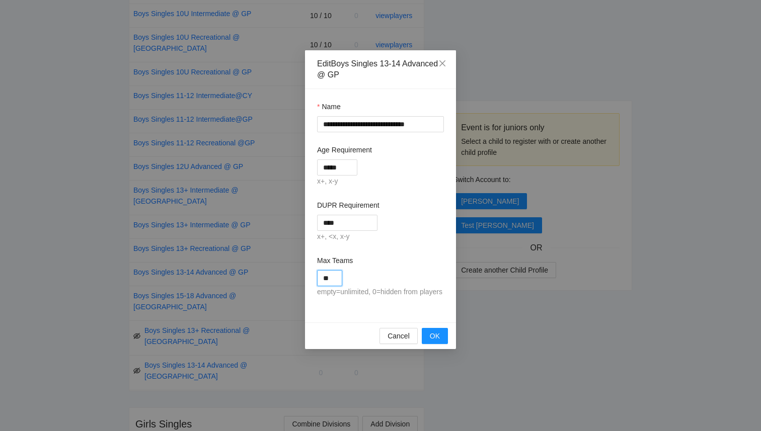
click at [335, 275] on input "**" at bounding box center [329, 278] width 25 height 16
type input "**"
click at [433, 342] on span "OK" at bounding box center [435, 335] width 10 height 11
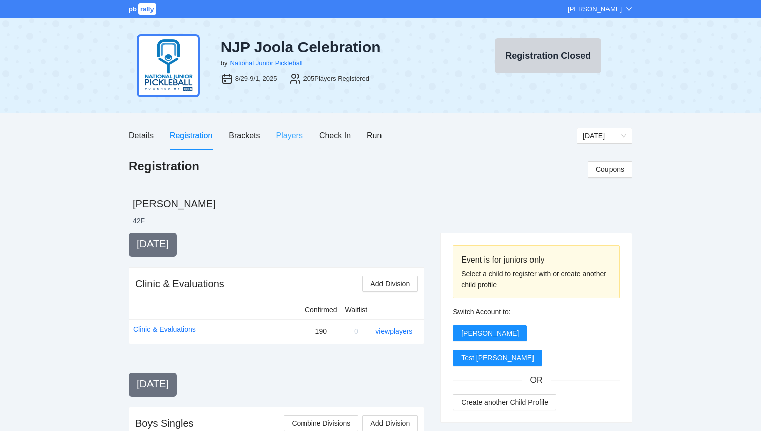
click at [285, 144] on div "Players" at bounding box center [289, 135] width 27 height 29
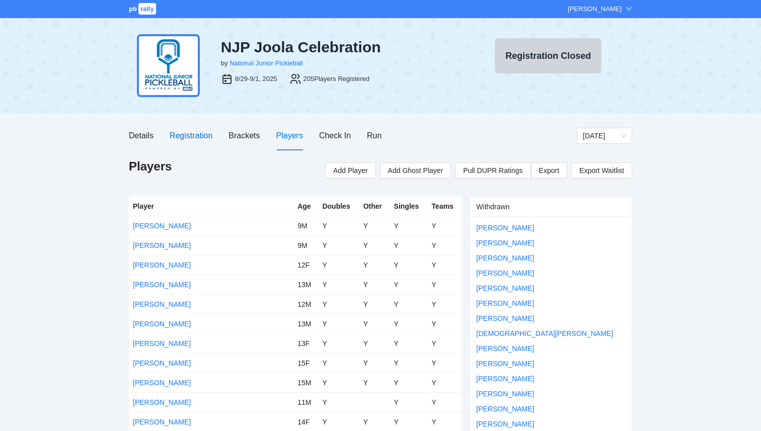
click at [184, 136] on div "Registration" at bounding box center [191, 135] width 43 height 13
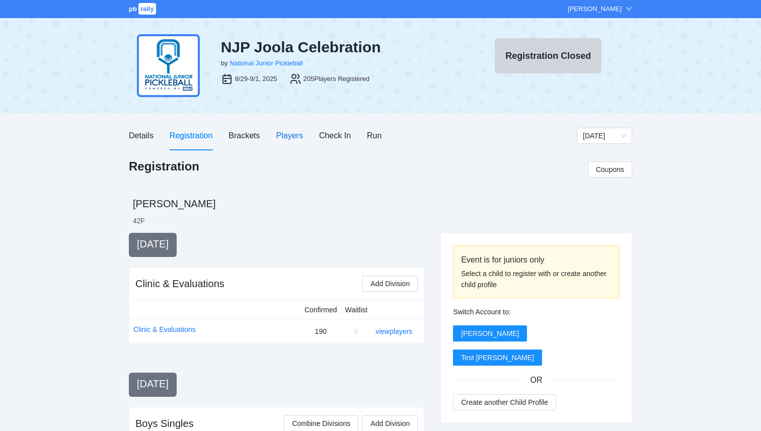
click at [298, 132] on div "Players" at bounding box center [289, 135] width 27 height 13
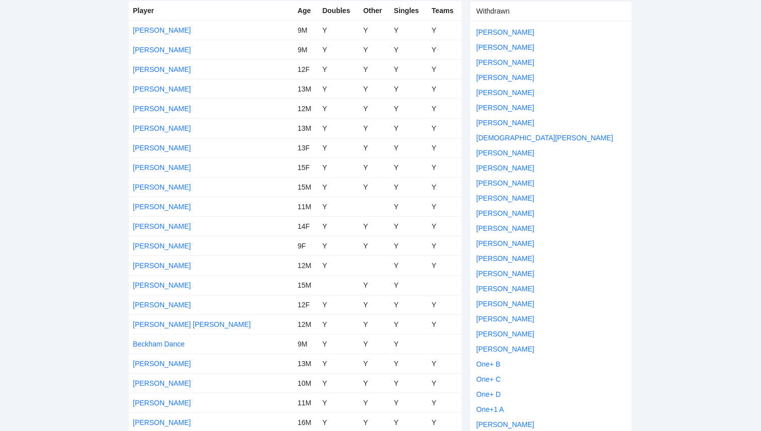
scroll to position [199, 0]
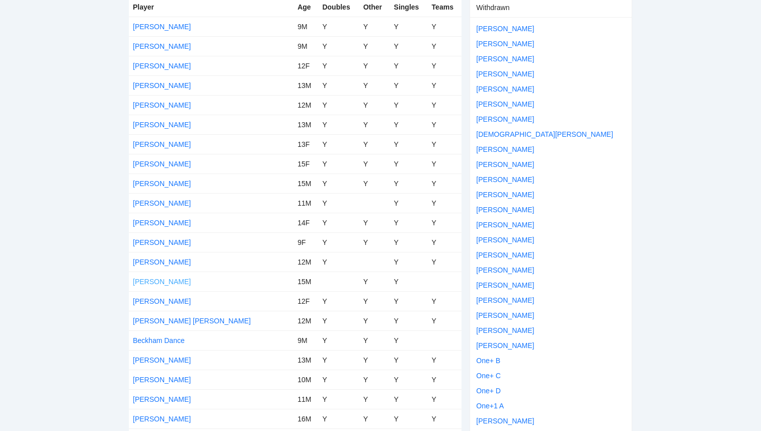
click at [158, 282] on link "[PERSON_NAME]" at bounding box center [162, 282] width 58 height 8
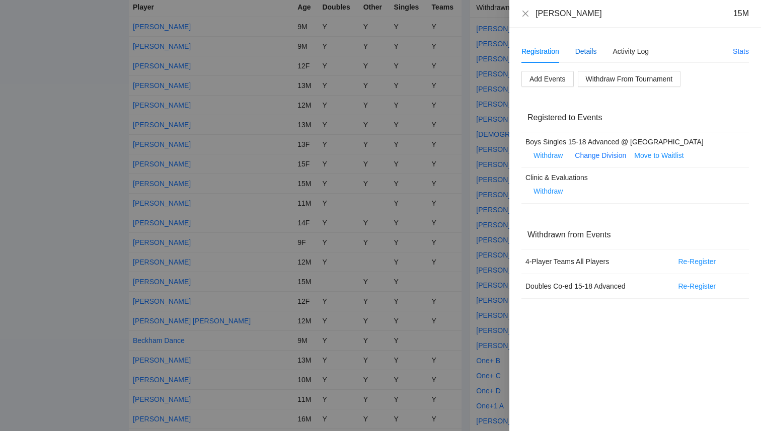
click at [587, 52] on div "Details" at bounding box center [586, 51] width 22 height 11
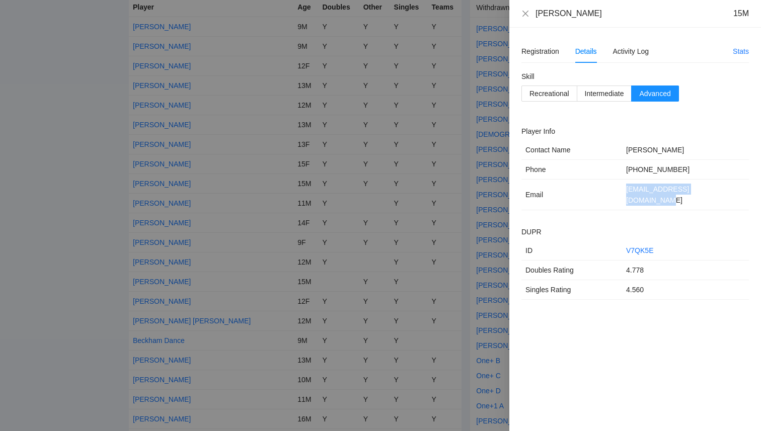
drag, startPoint x: 724, startPoint y: 191, endPoint x: 610, endPoint y: 186, distance: 113.8
click at [610, 186] on tr "Email [EMAIL_ADDRESS][DOMAIN_NAME]" at bounding box center [634, 195] width 227 height 31
copy tr "[EMAIL_ADDRESS][DOMAIN_NAME]"
click at [545, 53] on div "Registration" at bounding box center [540, 51] width 38 height 11
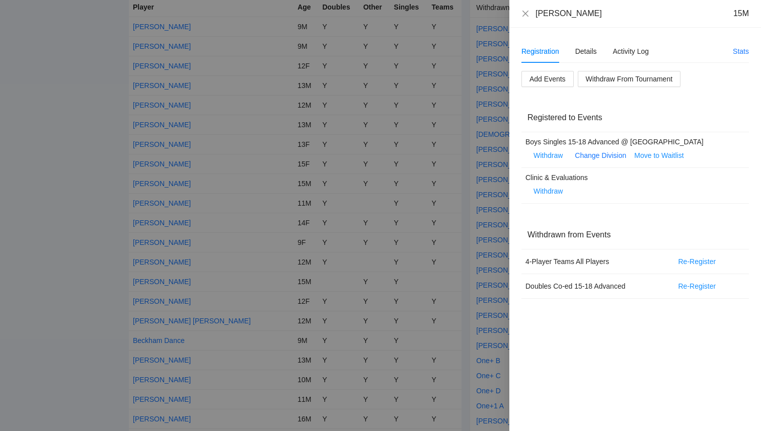
click at [95, 189] on div at bounding box center [380, 215] width 761 height 431
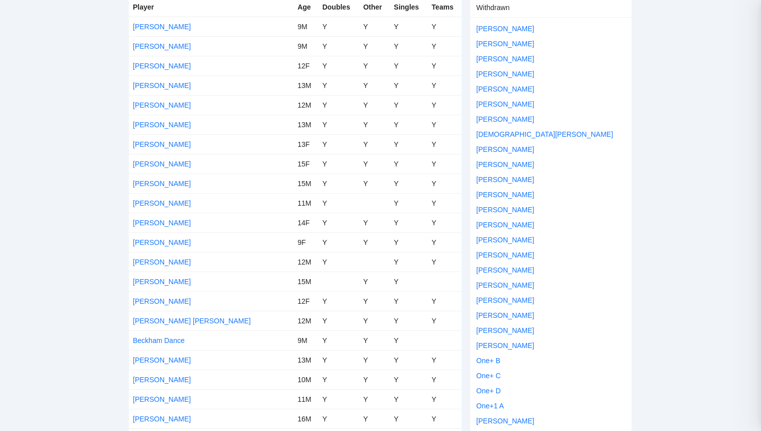
scroll to position [0, 0]
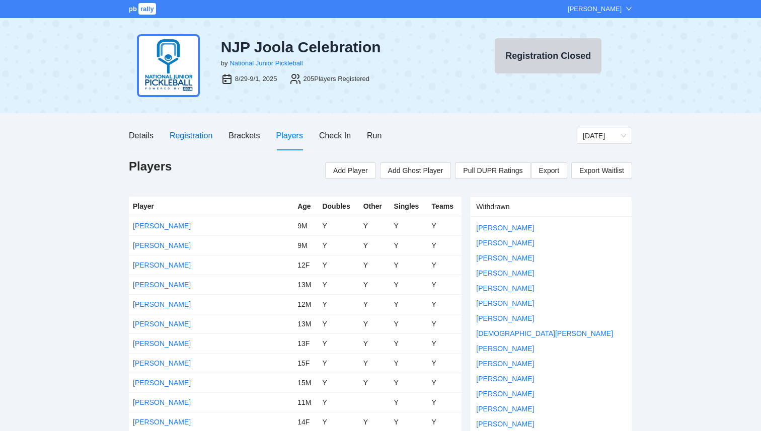
click at [197, 136] on div "Registration" at bounding box center [191, 135] width 43 height 13
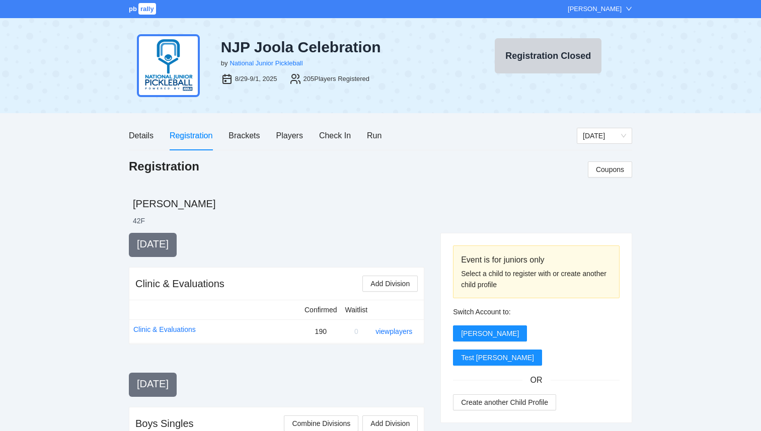
click at [273, 140] on div "Details Registration Brackets Players Check In Run" at bounding box center [255, 135] width 252 height 29
click at [278, 135] on div "Players" at bounding box center [289, 135] width 27 height 13
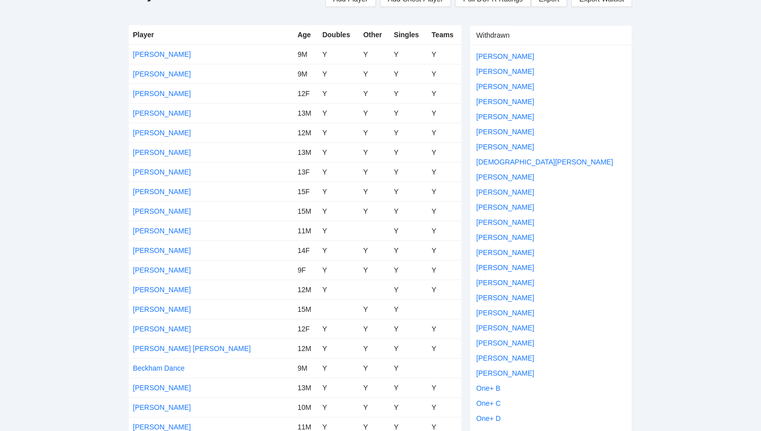
scroll to position [177, 0]
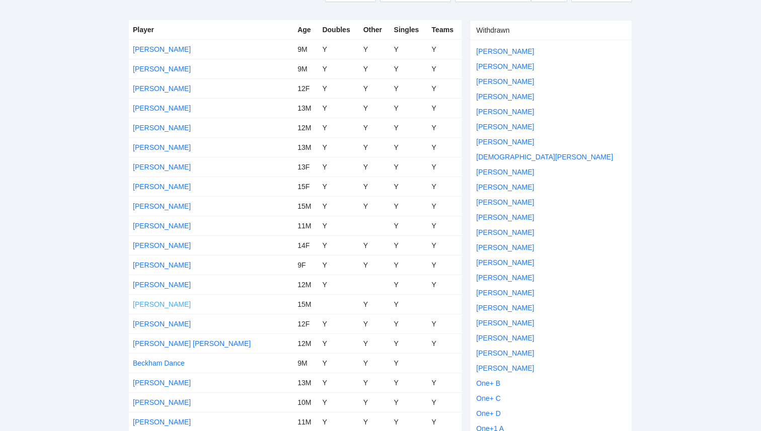
click at [174, 305] on link "[PERSON_NAME]" at bounding box center [162, 304] width 58 height 8
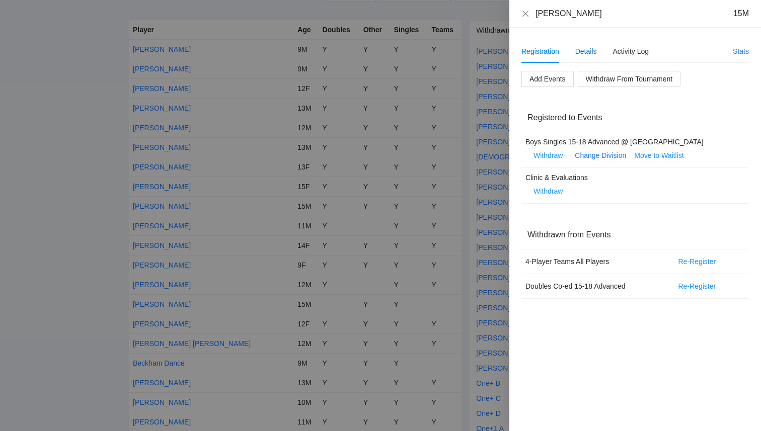
click at [592, 49] on div "Details" at bounding box center [586, 51] width 22 height 11
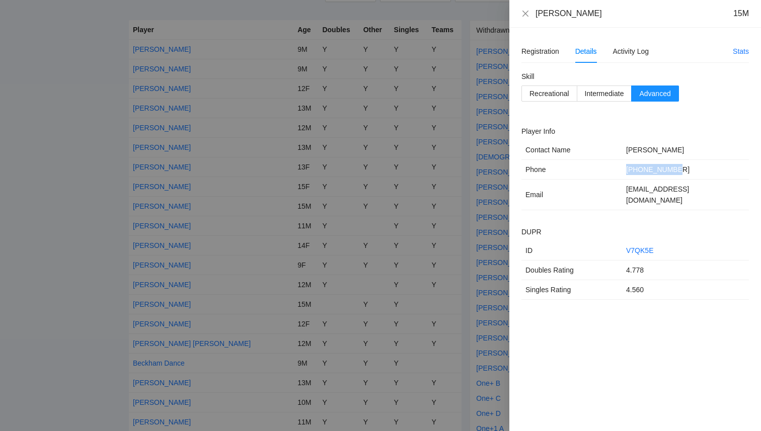
drag, startPoint x: 678, startPoint y: 172, endPoint x: 613, endPoint y: 166, distance: 65.1
click at [613, 166] on tr "Phone [PHONE_NUMBER]" at bounding box center [634, 170] width 227 height 20
copy tr "[PHONE_NUMBER]"
